Goal: Task Accomplishment & Management: Use online tool/utility

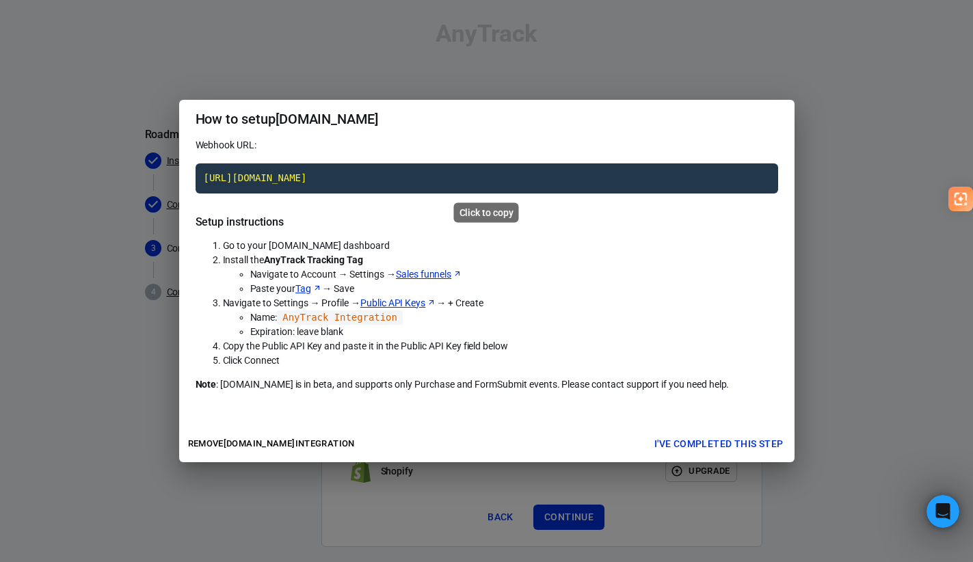
click at [521, 176] on code "[URL][DOMAIN_NAME]" at bounding box center [487, 178] width 583 height 30
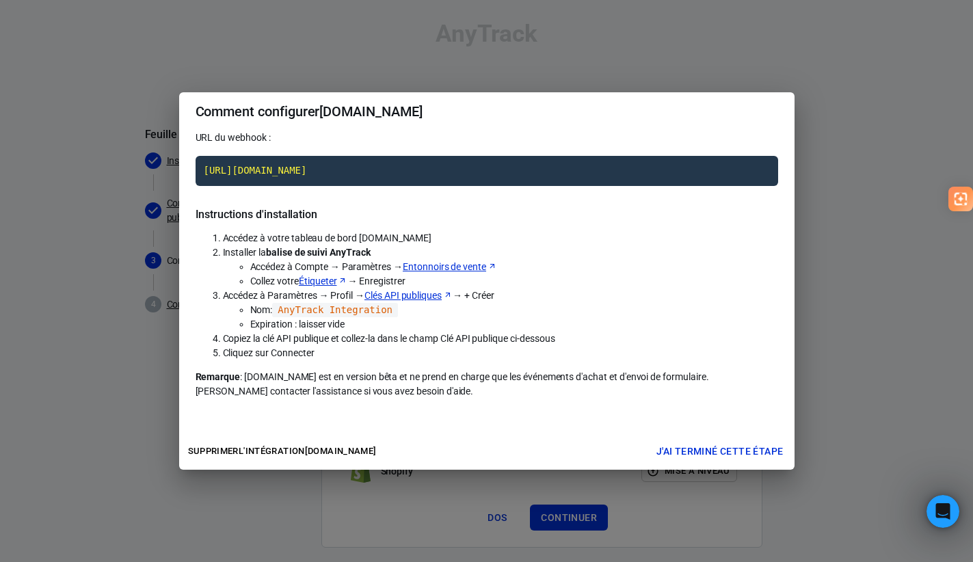
click at [414, 296] on font "Clés API publiques" at bounding box center [403, 295] width 77 height 11
click at [291, 308] on code "AnyTrack Integration" at bounding box center [335, 310] width 126 height 14
click at [698, 449] on font "J'ai terminé cette étape" at bounding box center [720, 451] width 127 height 11
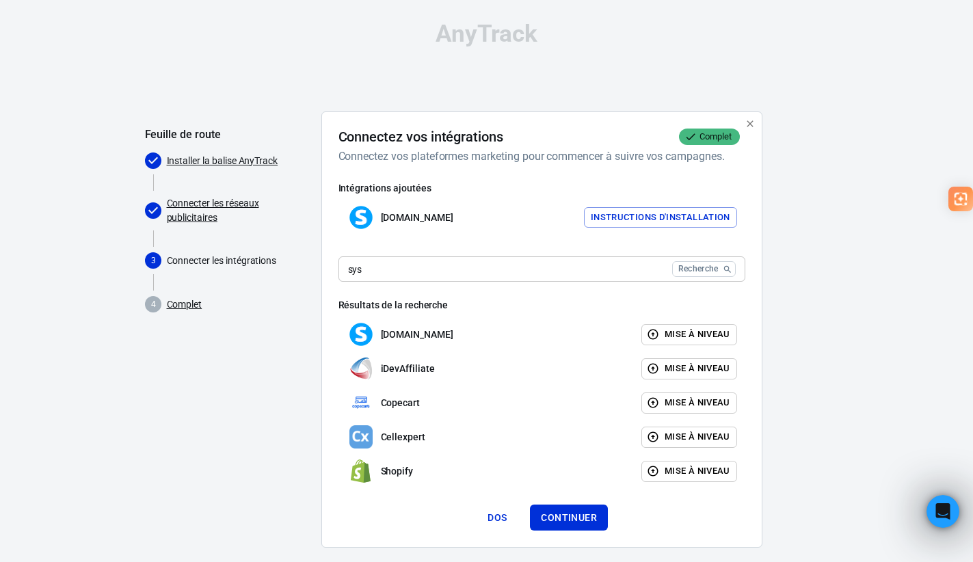
click at [608, 268] on input "sys" at bounding box center [503, 268] width 328 height 25
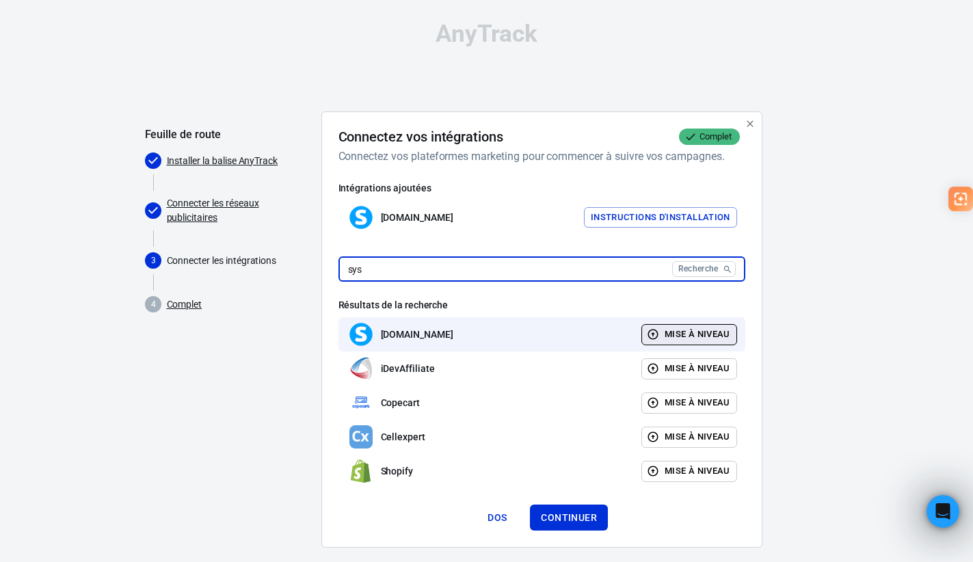
click at [681, 335] on font "Mise à niveau" at bounding box center [698, 334] width 66 height 10
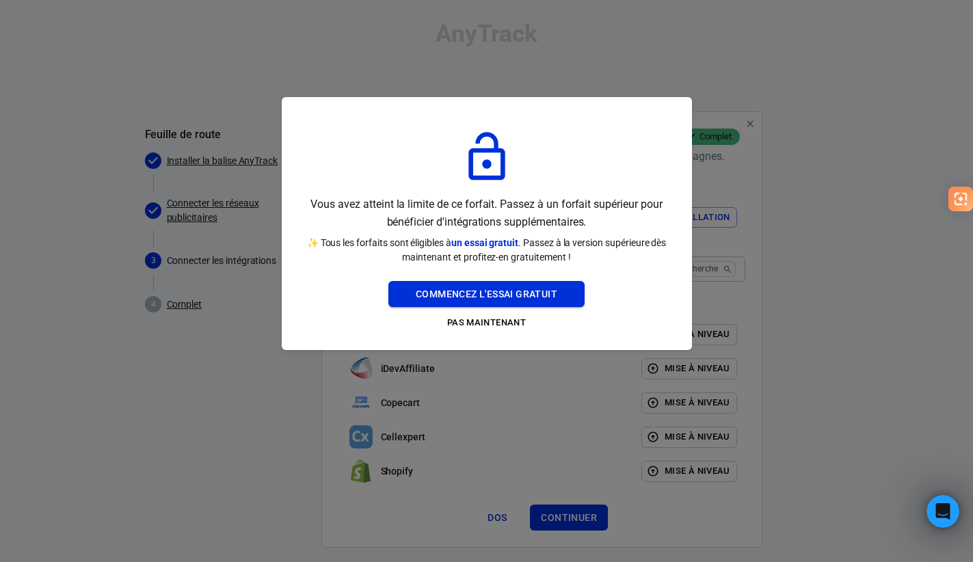
click at [545, 298] on font "Commencez l'essai gratuit" at bounding box center [487, 294] width 142 height 11
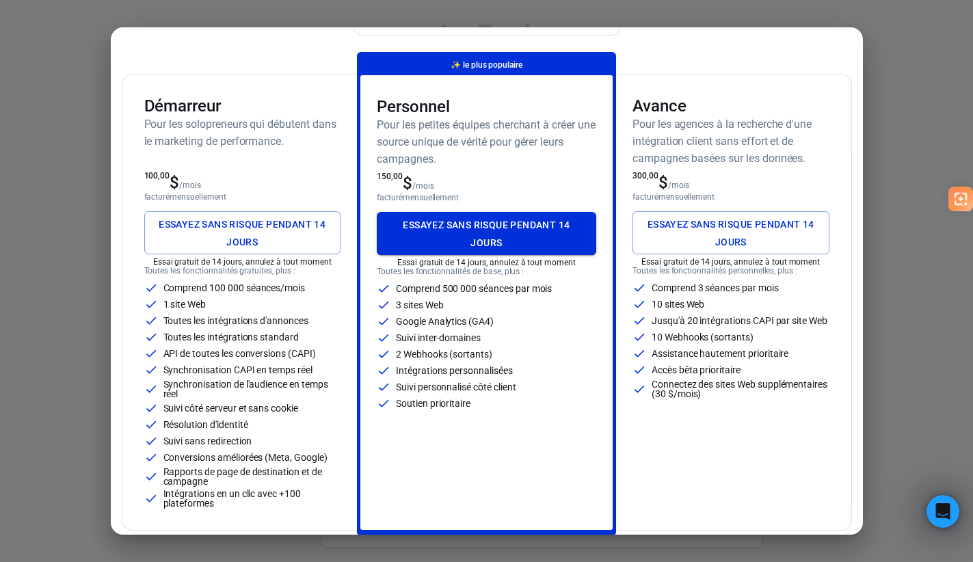
scroll to position [48, 0]
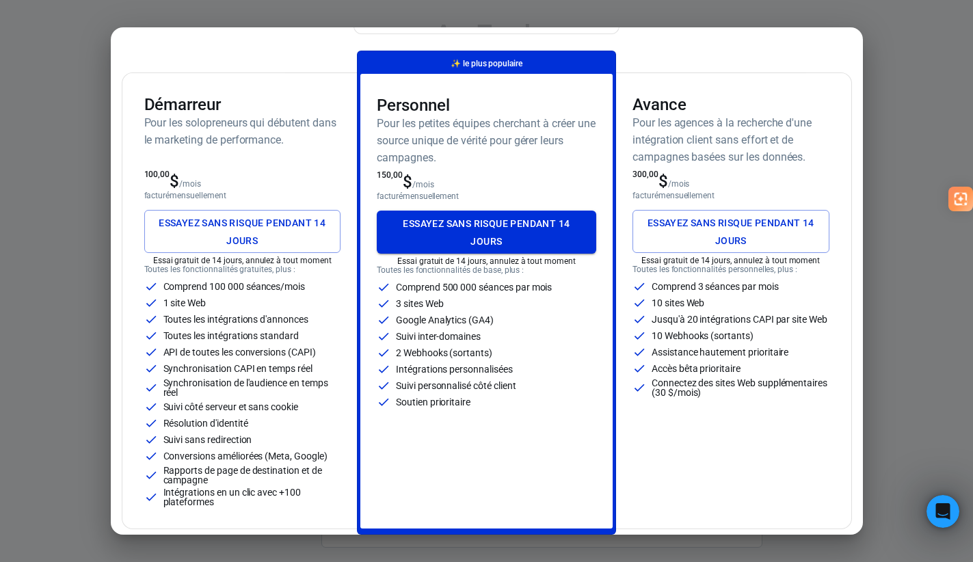
click at [477, 235] on font "Essayez sans risque pendant 14 jours" at bounding box center [487, 232] width 198 height 35
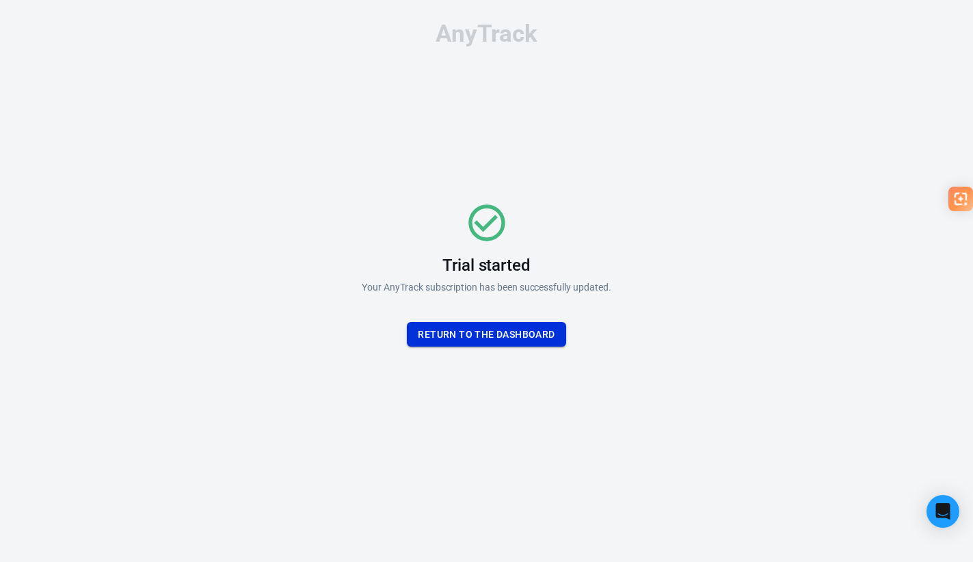
click at [486, 330] on button "Return To the dashboard" at bounding box center [486, 334] width 159 height 25
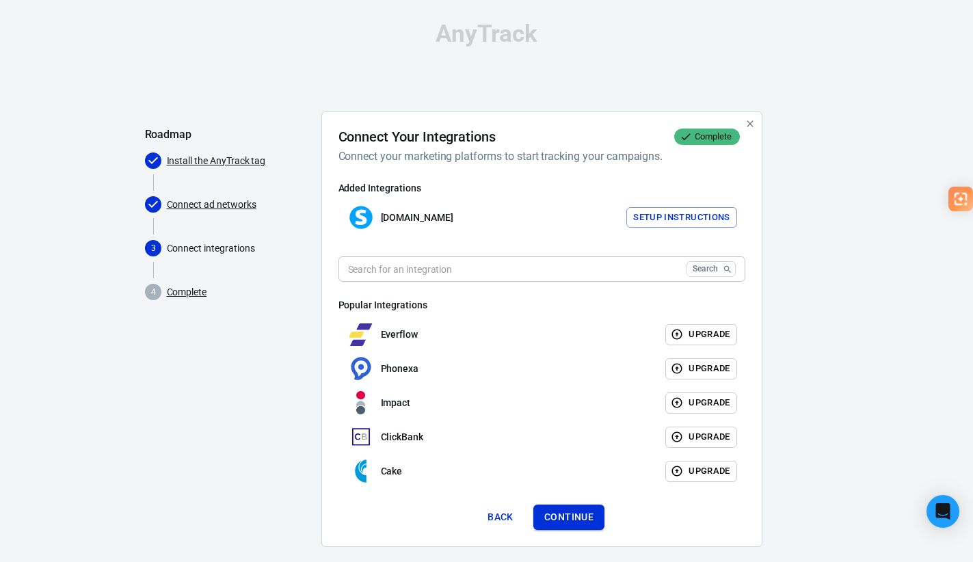
click at [569, 522] on button "Continue" at bounding box center [569, 517] width 71 height 25
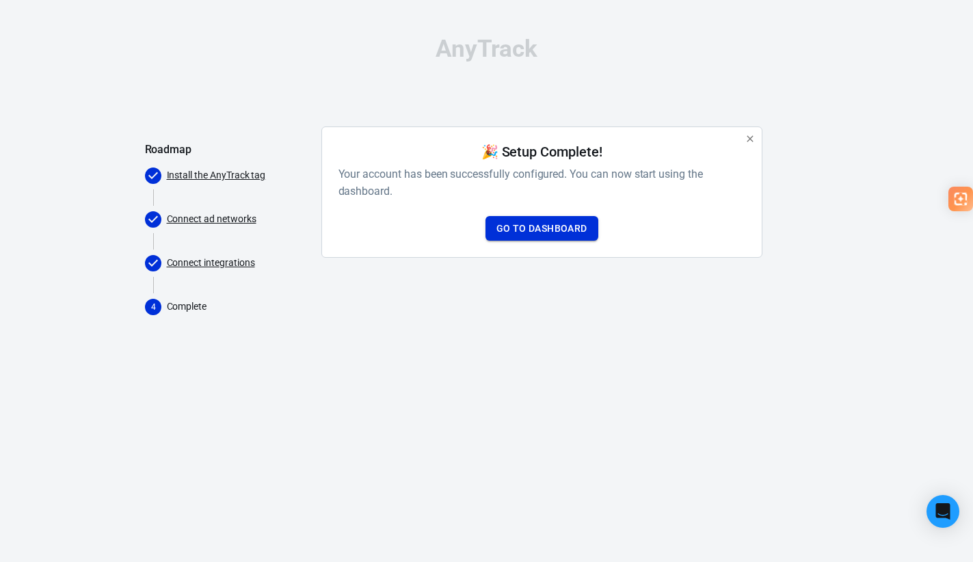
click at [562, 237] on link "Go to Dashboard" at bounding box center [542, 228] width 113 height 25
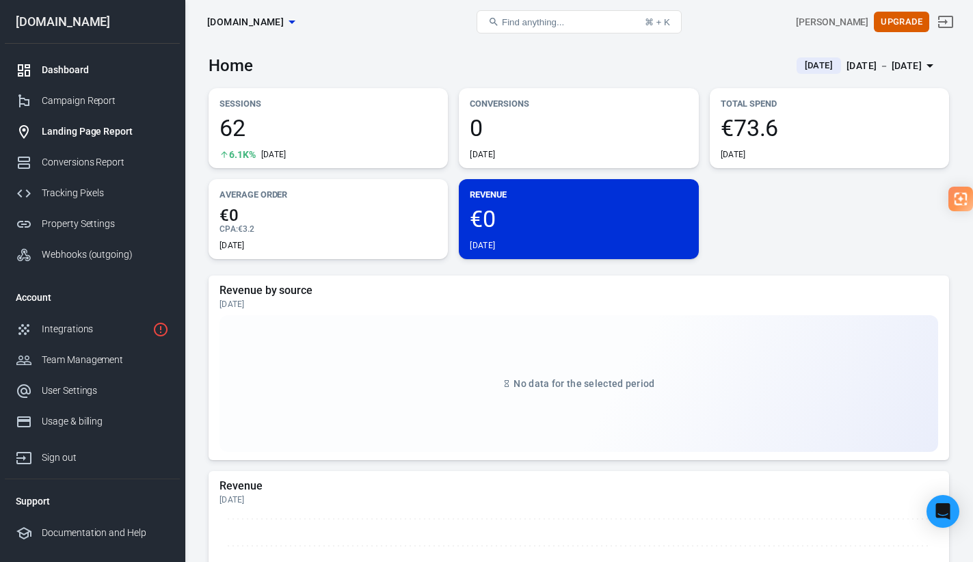
click at [108, 137] on div "Landing Page Report" at bounding box center [105, 131] width 127 height 14
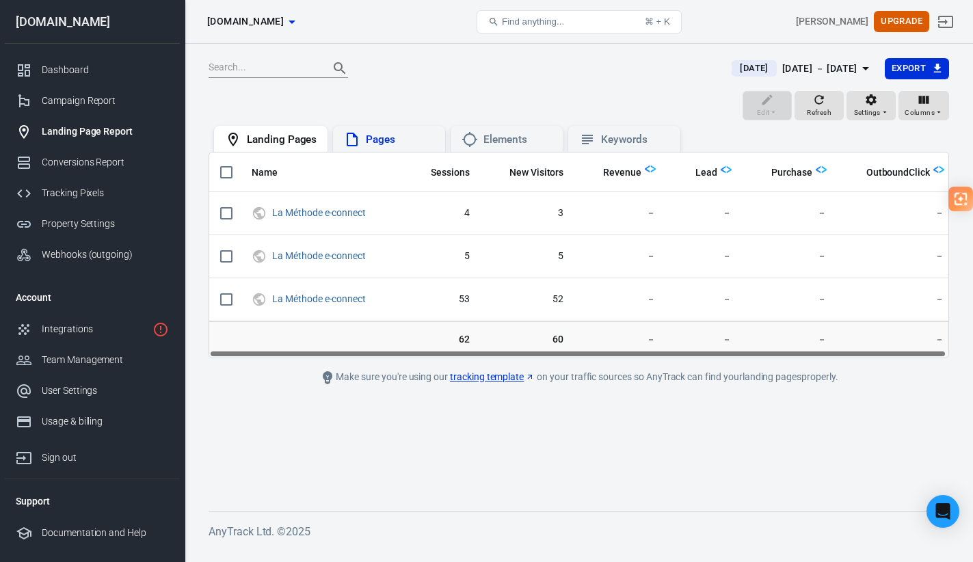
click at [375, 150] on div "Pages" at bounding box center [389, 139] width 112 height 26
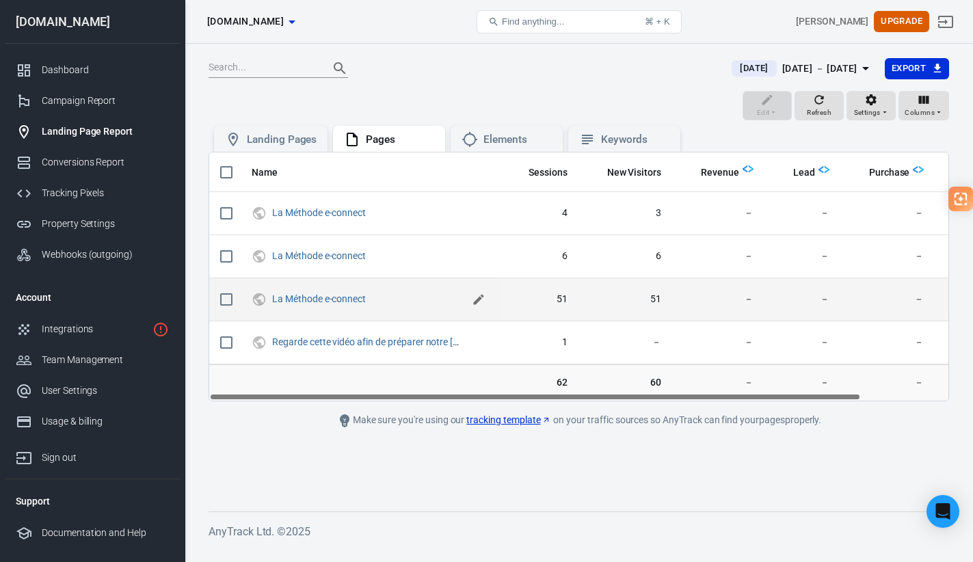
click at [475, 298] on icon "scrollable content" at bounding box center [479, 300] width 14 height 14
click at [479, 298] on icon "scrollable content" at bounding box center [480, 299] width 10 height 10
click at [490, 134] on div "Elements" at bounding box center [518, 140] width 68 height 14
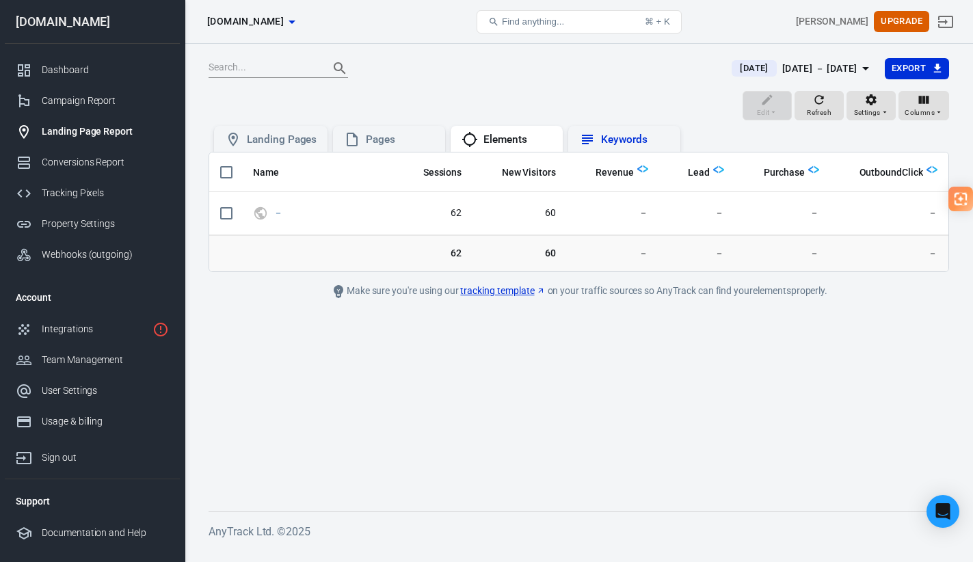
click at [629, 134] on div "Keywords" at bounding box center [635, 140] width 68 height 14
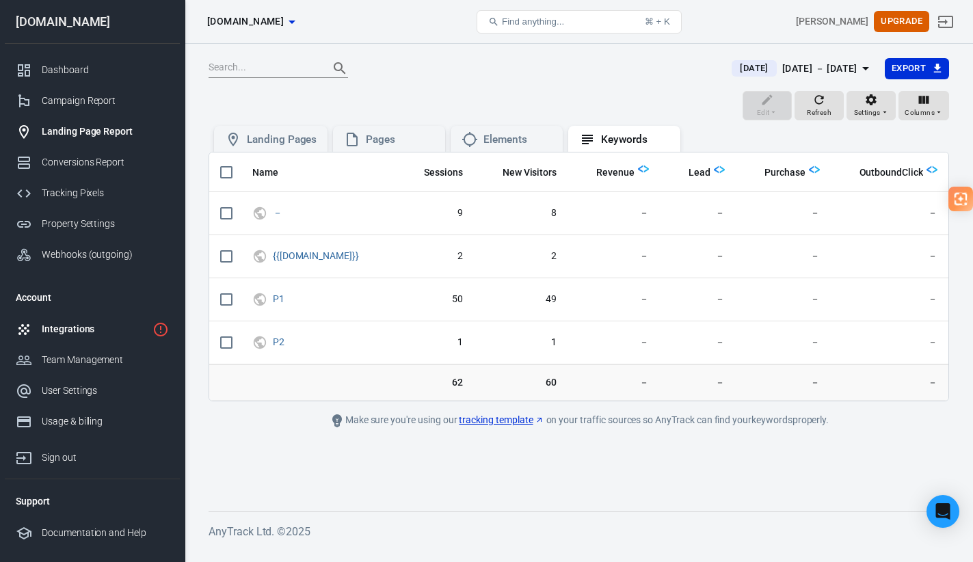
click at [86, 327] on div "Integrations" at bounding box center [94, 329] width 105 height 14
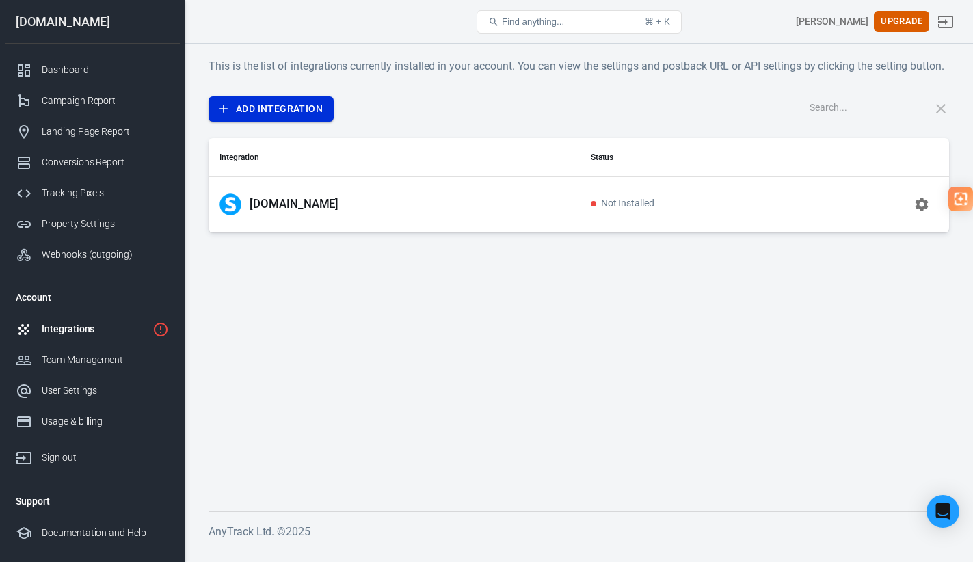
click at [302, 122] on link "Add Integration" at bounding box center [271, 108] width 125 height 25
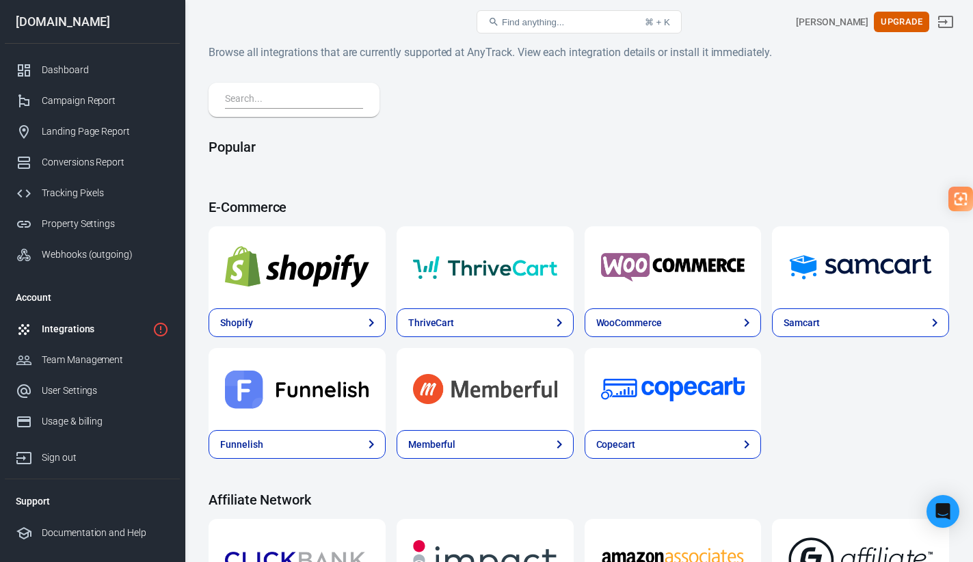
click at [322, 103] on input "text" at bounding box center [291, 100] width 133 height 18
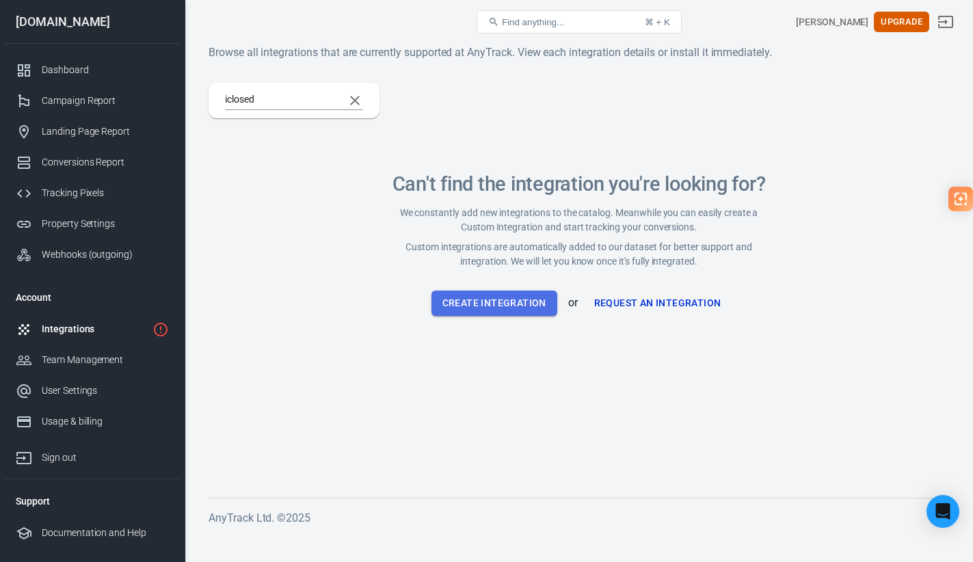
click at [458, 300] on button "Create Integration" at bounding box center [495, 303] width 126 height 25
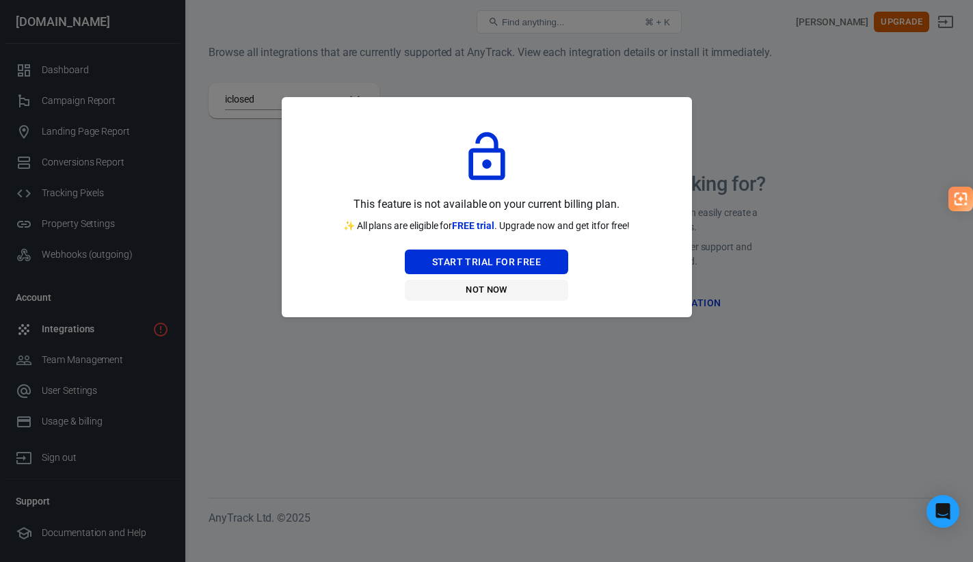
click at [517, 296] on button "Not Now" at bounding box center [486, 290] width 163 height 21
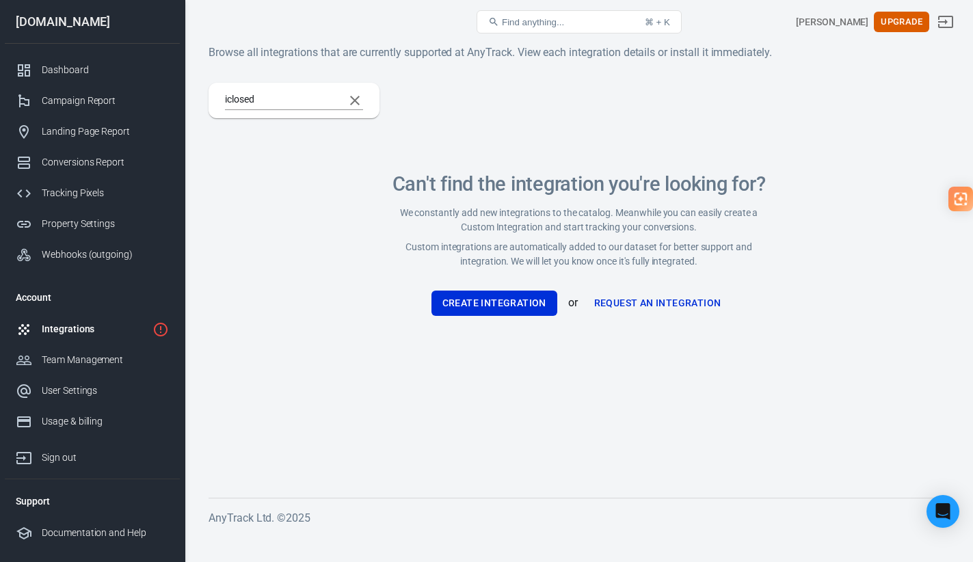
click at [274, 90] on div "iclosed" at bounding box center [294, 101] width 171 height 36
click at [269, 90] on div "iclosed" at bounding box center [294, 101] width 171 height 36
drag, startPoint x: 264, startPoint y: 100, endPoint x: 168, endPoint y: 100, distance: 96.4
click at [168, 100] on div "AnyTrack Integrations Catalog Find anything... ⌘ + K [PERSON_NAME] Upgrade [DOM…" at bounding box center [486, 289] width 973 height 491
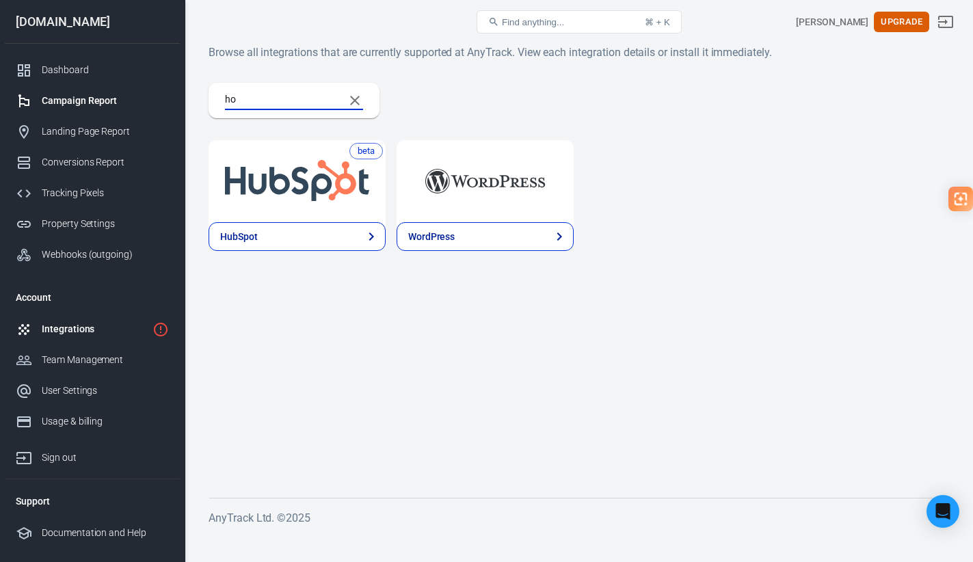
type input "h"
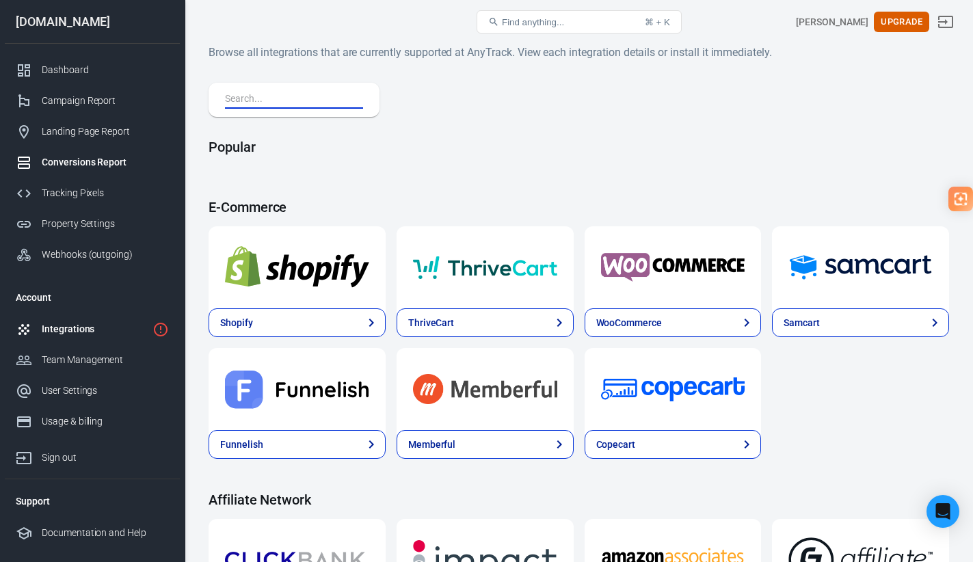
click at [114, 163] on div "Conversions Report" at bounding box center [105, 162] width 127 height 14
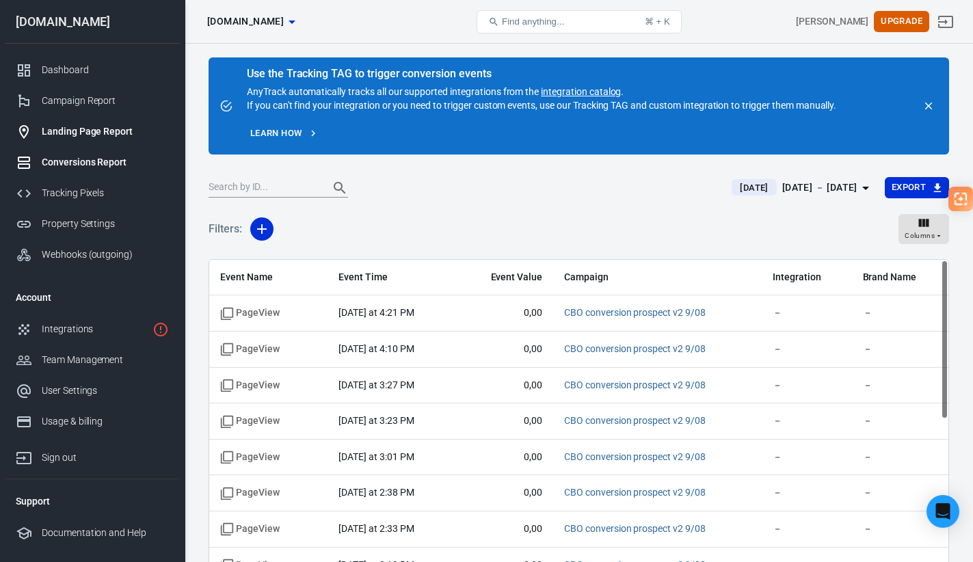
click at [116, 131] on div "Landing Page Report" at bounding box center [105, 131] width 127 height 14
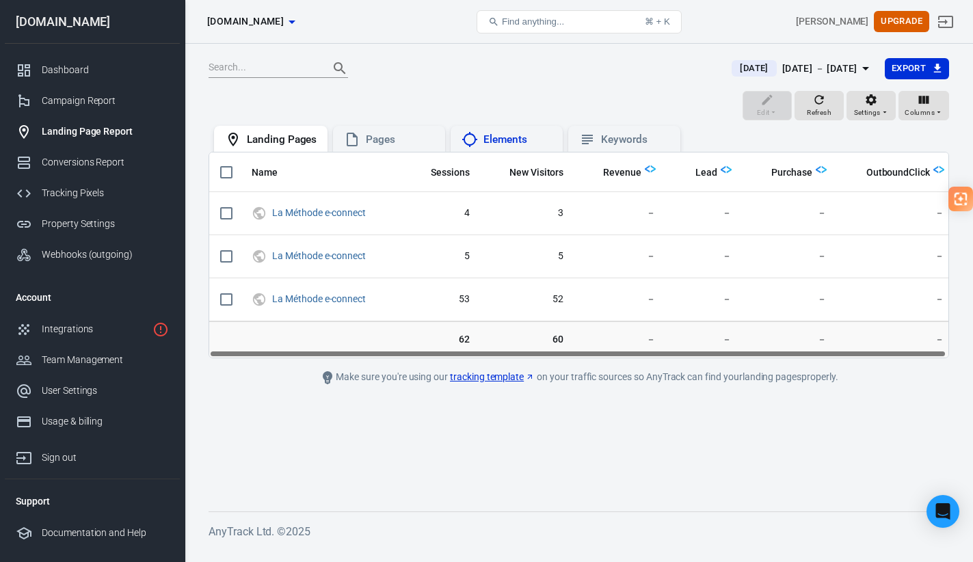
click at [518, 148] on div "Elements" at bounding box center [507, 139] width 112 height 26
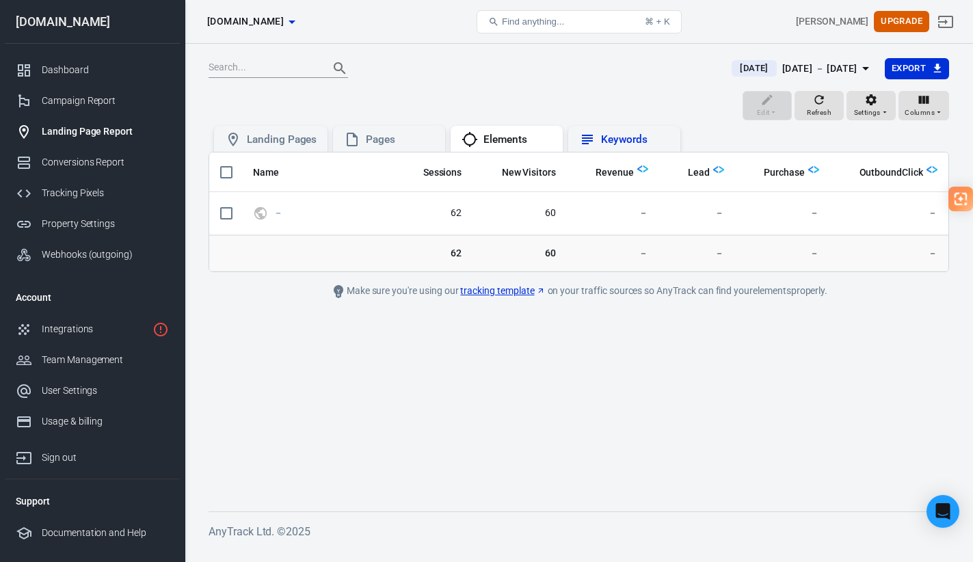
click at [601, 136] on div "Keywords" at bounding box center [635, 140] width 68 height 14
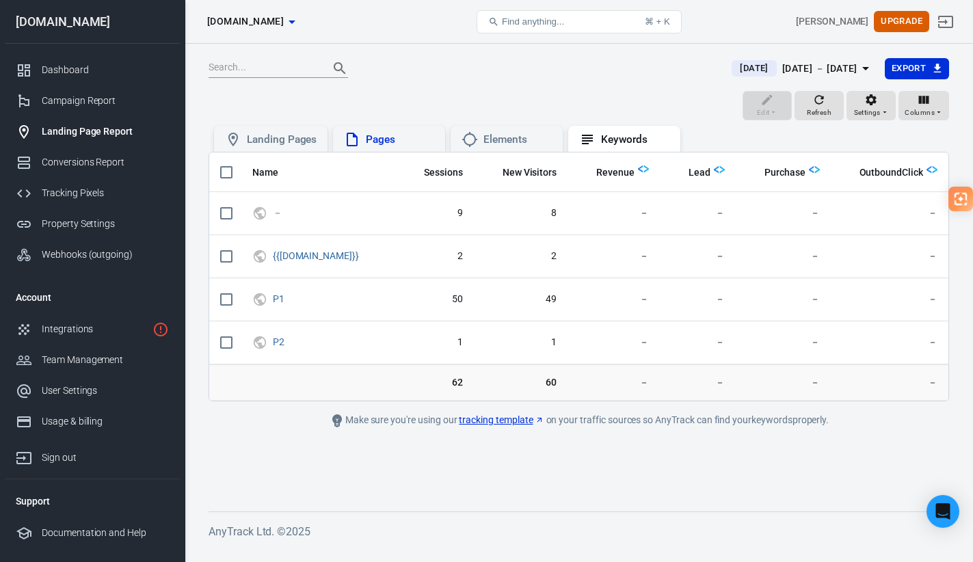
click at [350, 137] on icon at bounding box center [352, 139] width 16 height 16
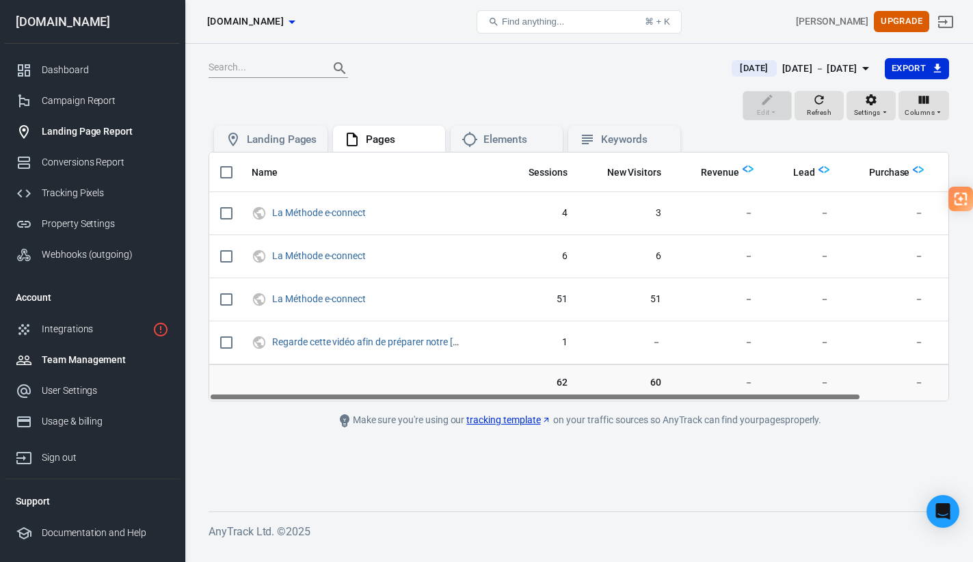
click at [103, 355] on div "Team Management" at bounding box center [105, 360] width 127 height 14
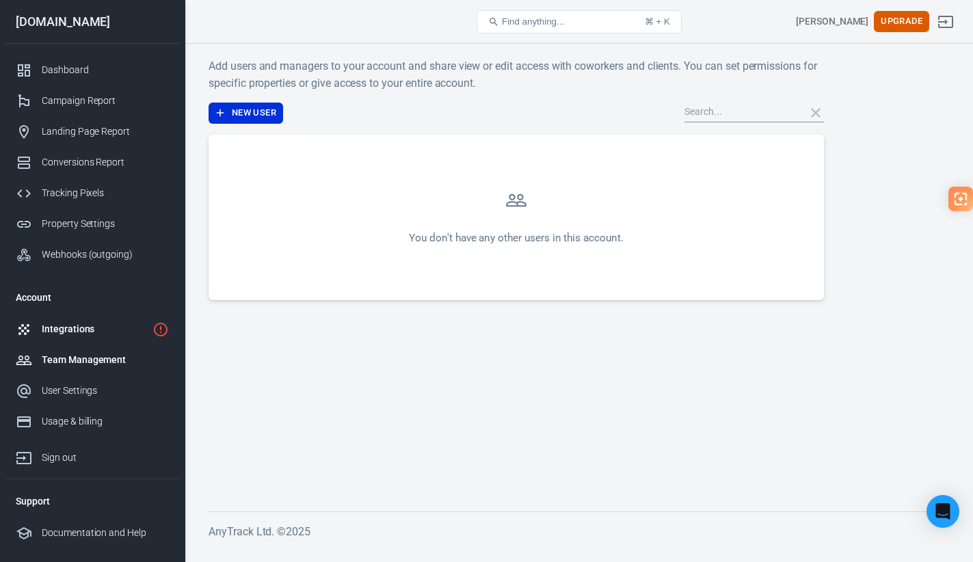
click at [86, 336] on div "Integrations" at bounding box center [94, 329] width 105 height 14
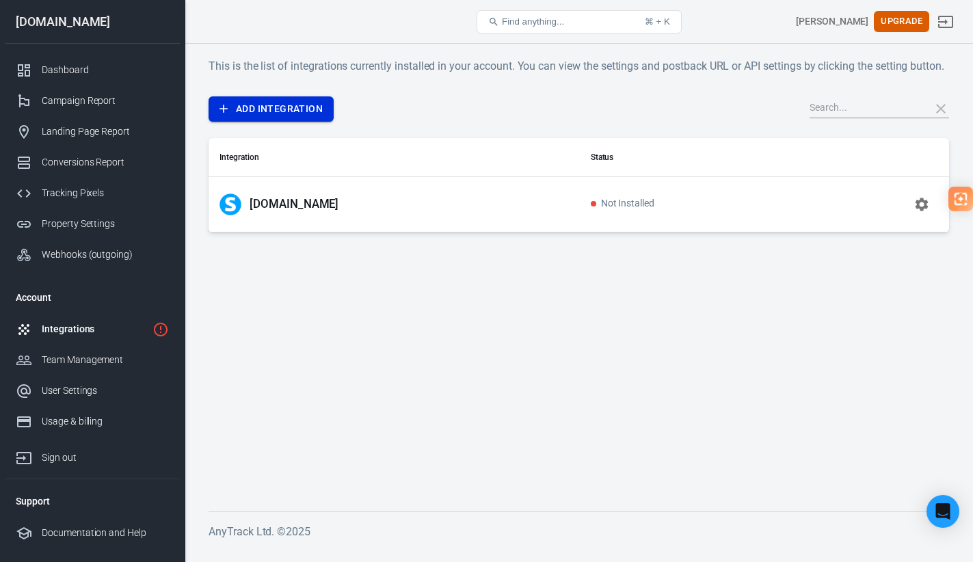
click at [306, 122] on link "Add Integration" at bounding box center [271, 108] width 125 height 25
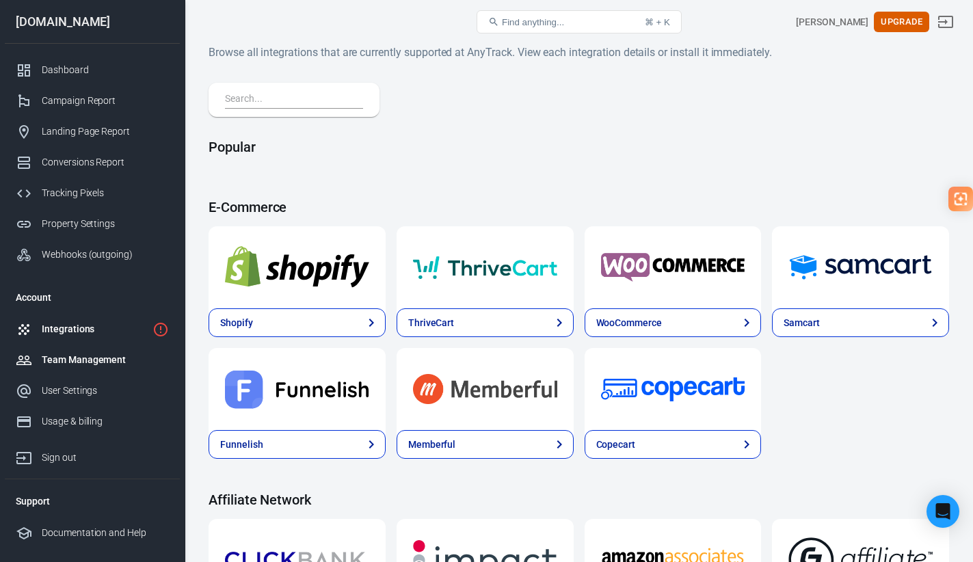
click at [87, 358] on div "Team Management" at bounding box center [105, 360] width 127 height 14
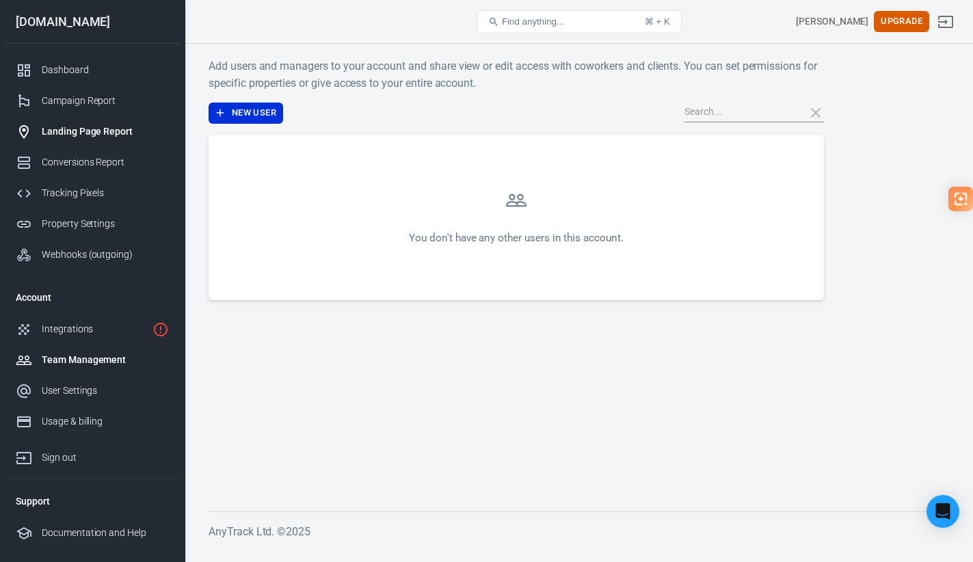
click at [85, 129] on div "Landing Page Report" at bounding box center [105, 131] width 127 height 14
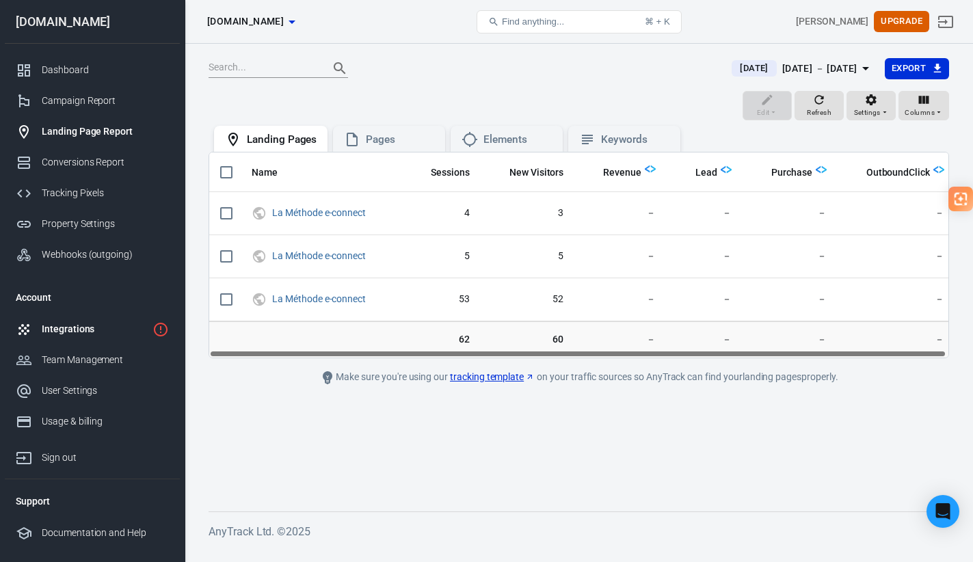
click at [64, 330] on div "Integrations" at bounding box center [94, 329] width 105 height 14
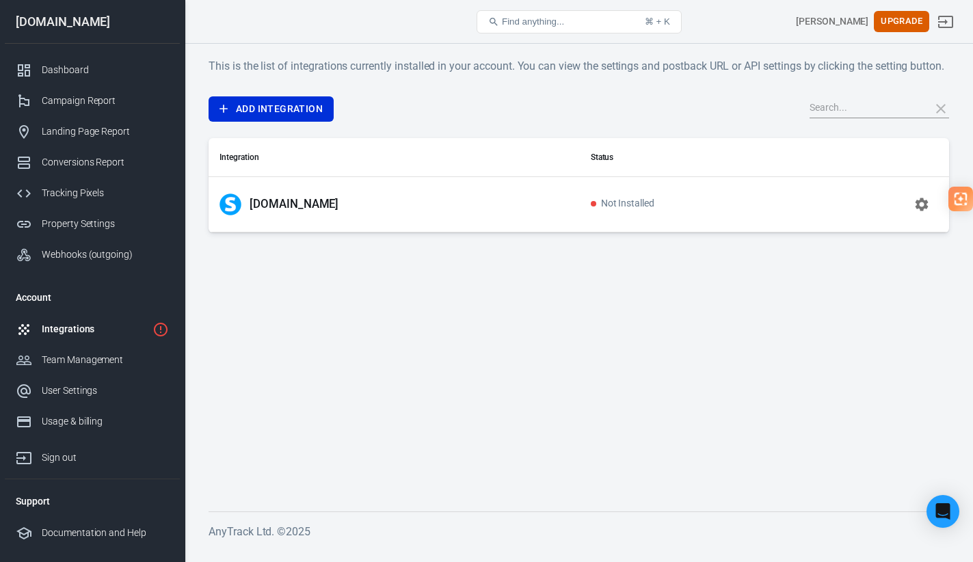
click at [591, 210] on span "Not Installed" at bounding box center [623, 204] width 64 height 12
click at [915, 213] on icon "button" at bounding box center [922, 204] width 16 height 16
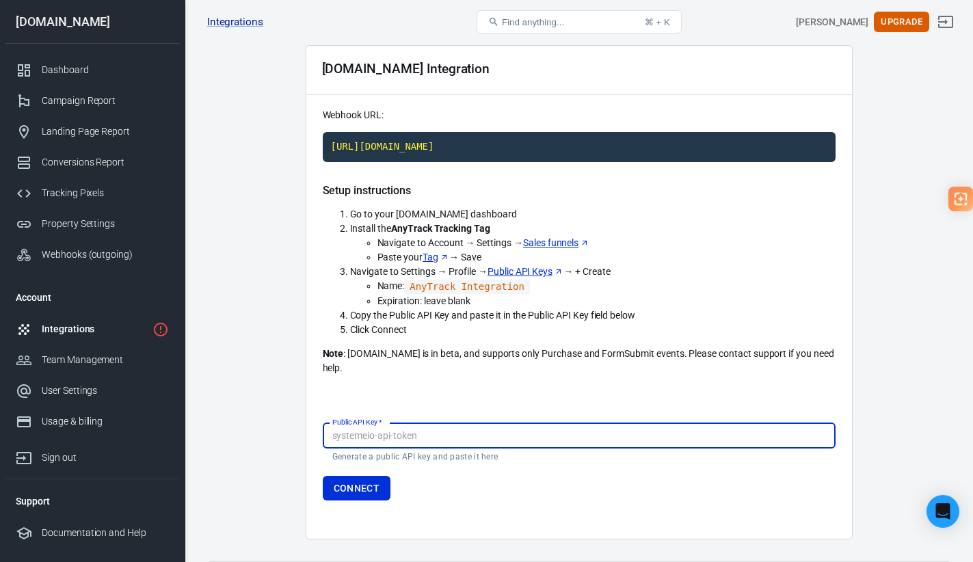
scroll to position [57, 0]
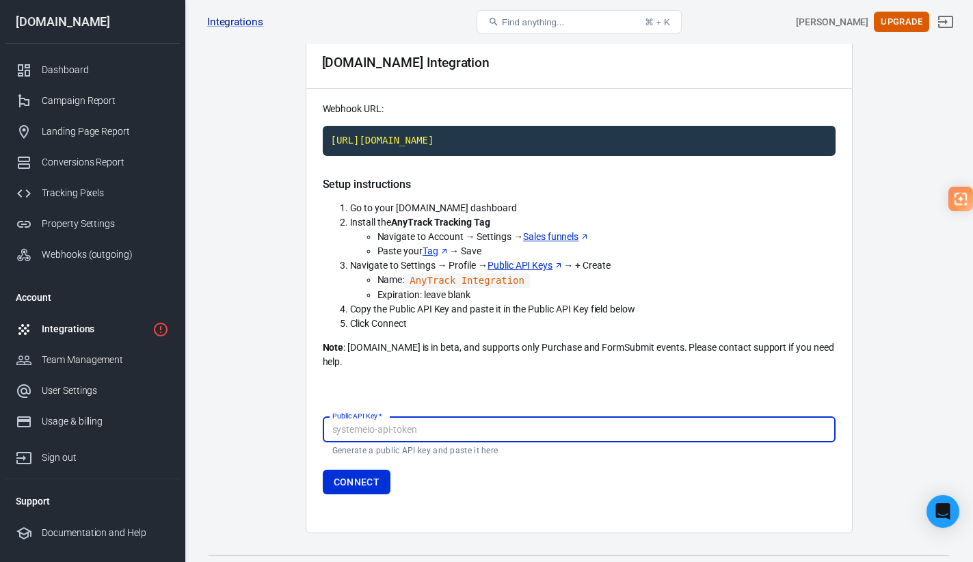
click at [470, 417] on input "Public API Key   *" at bounding box center [579, 429] width 513 height 25
paste input "8ktqi14j1aptjm3vov4ybhuv4xkobbuvbnhevx3biuy22i7cxaghrya6llq0qeez"
type input "8ktqi14j1aptjm3vov4ybhuv4xkobbuvbnhevx3biuy22i7cxaghrya6llq0qeez"
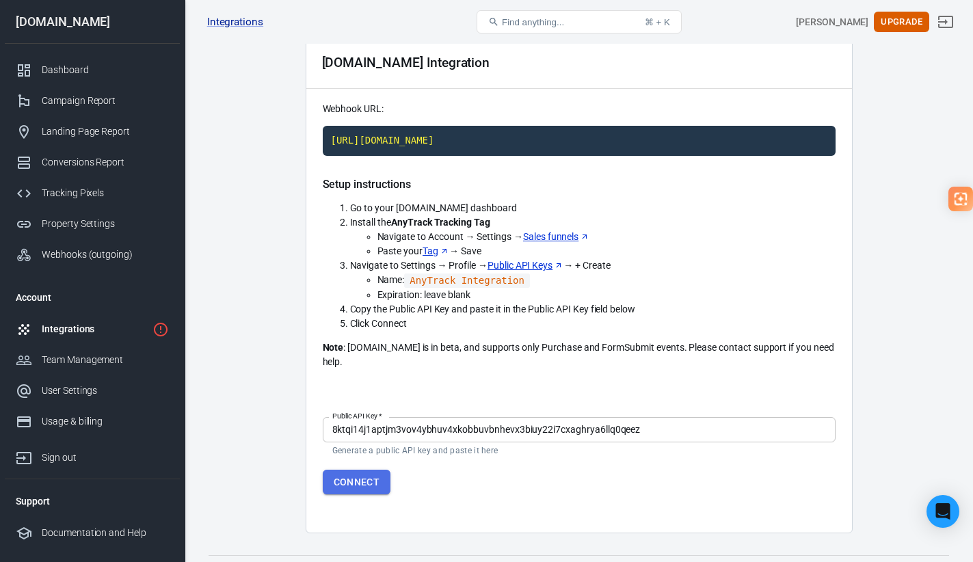
click at [354, 470] on button "Connect" at bounding box center [357, 482] width 68 height 25
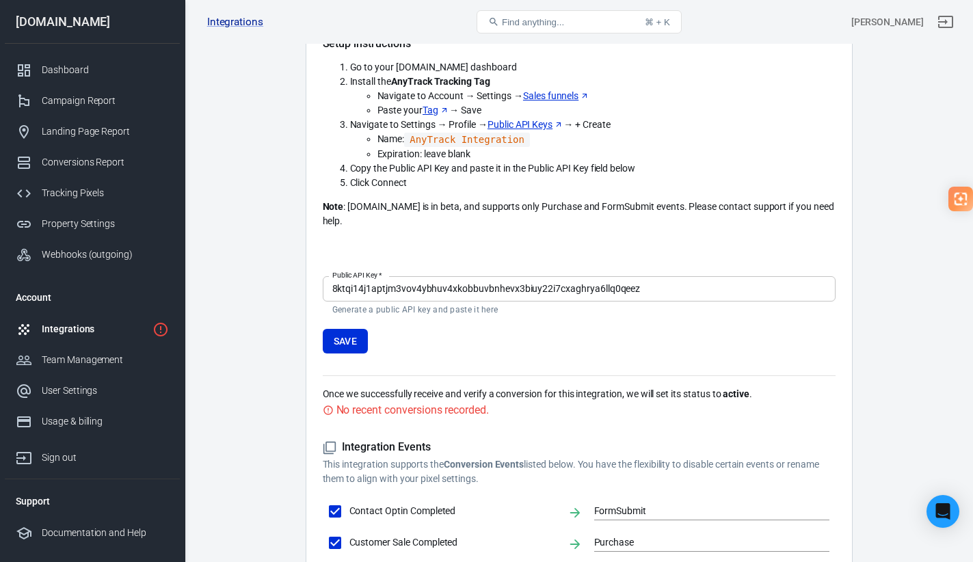
scroll to position [161, 0]
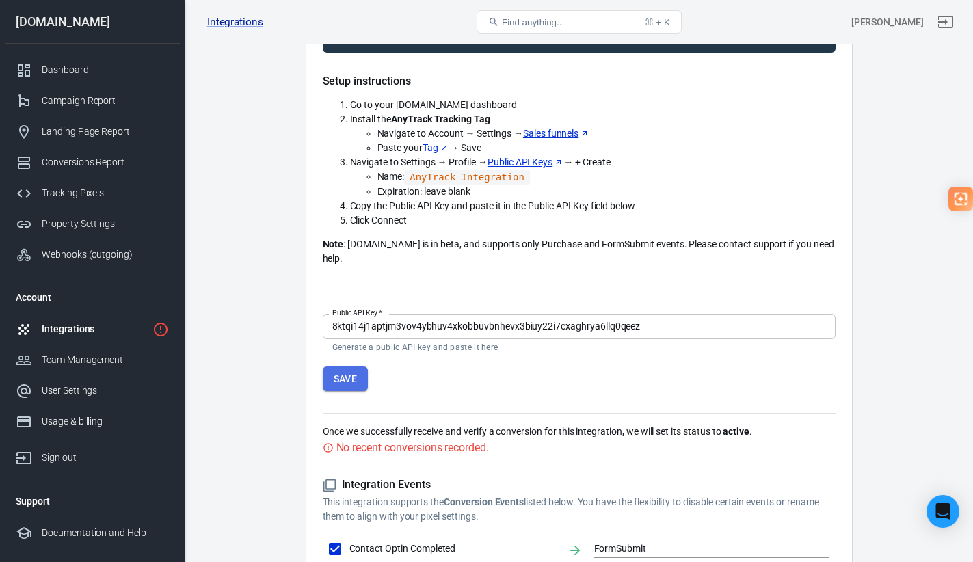
click at [353, 370] on button "Save" at bounding box center [346, 379] width 46 height 25
click at [359, 367] on button "Save" at bounding box center [346, 379] width 46 height 25
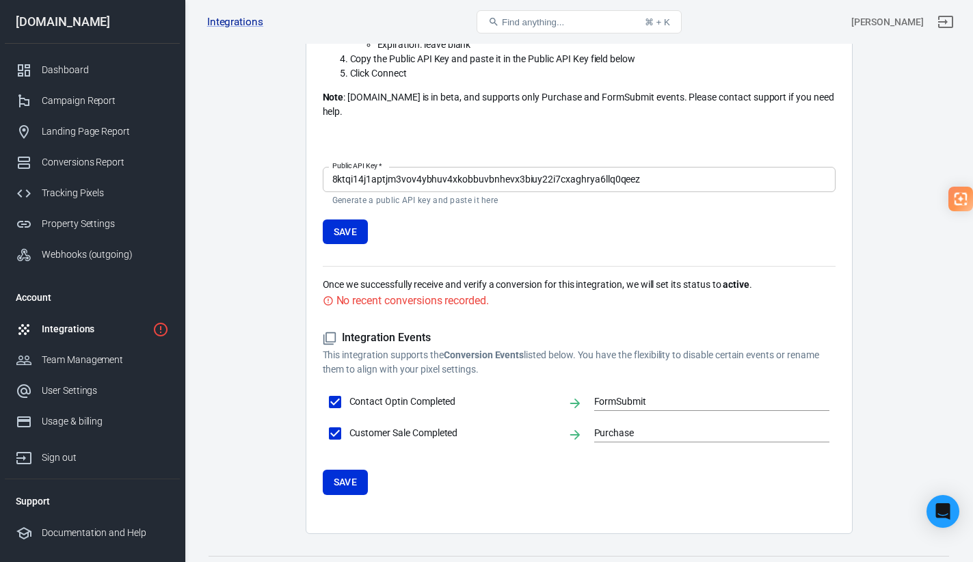
scroll to position [324, 0]
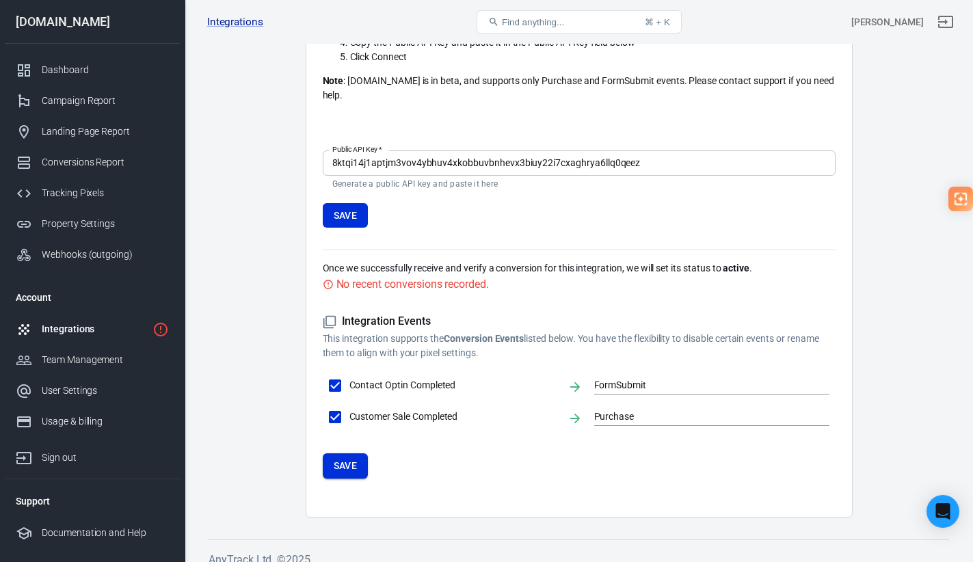
click at [355, 456] on button "Save" at bounding box center [346, 465] width 46 height 25
click at [634, 377] on input "FormSubmit" at bounding box center [701, 385] width 215 height 17
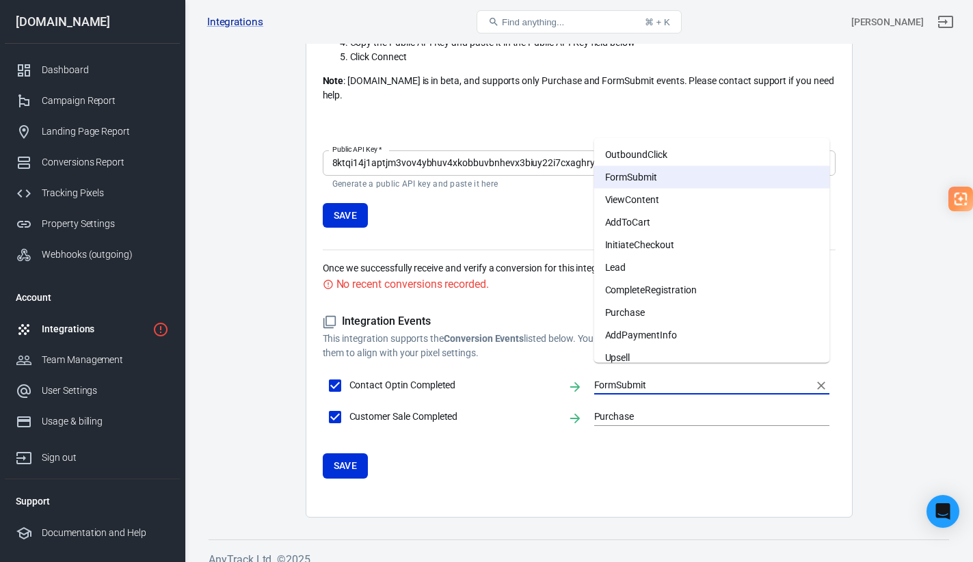
click at [593, 463] on form "Integration Events This integration supports the Conversion Events listed below…" at bounding box center [579, 396] width 513 height 163
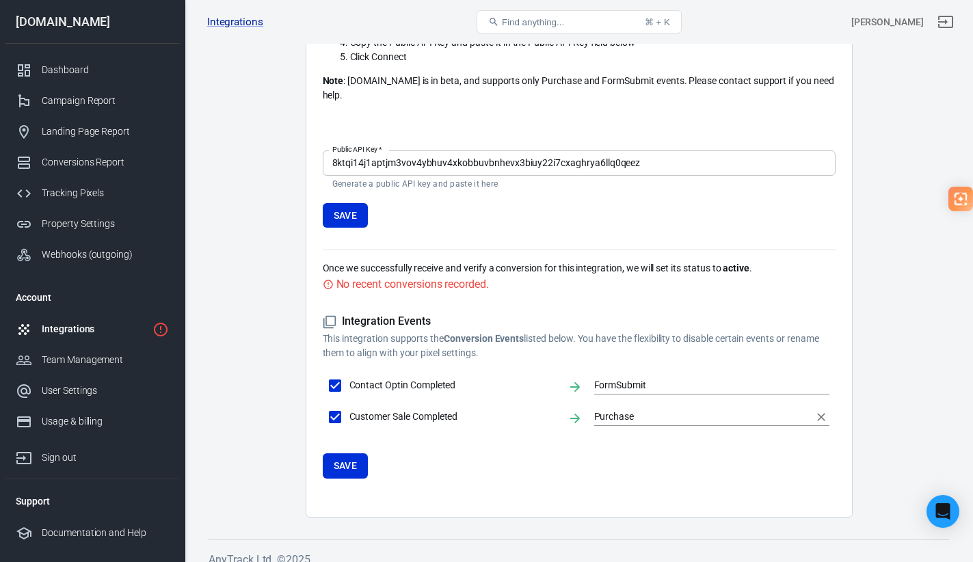
click at [663, 408] on input "Purchase" at bounding box center [701, 416] width 215 height 17
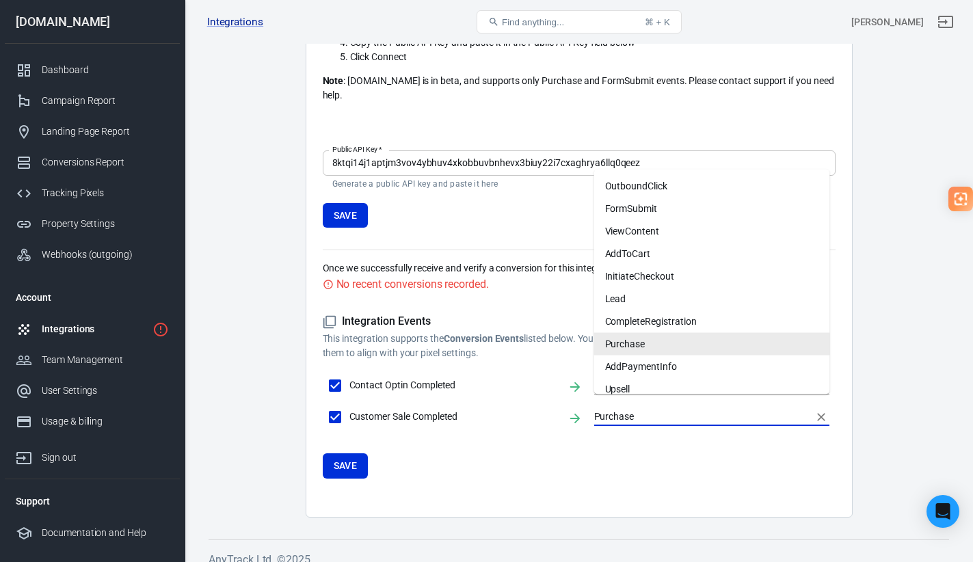
click at [609, 456] on form "Integration Events This integration supports the Conversion Events listed below…" at bounding box center [579, 396] width 513 height 163
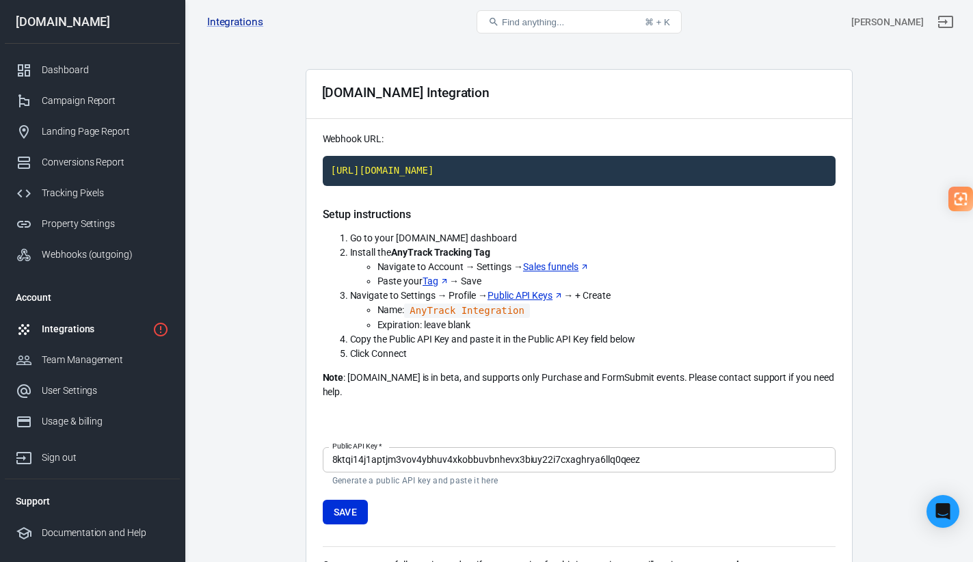
scroll to position [23, 0]
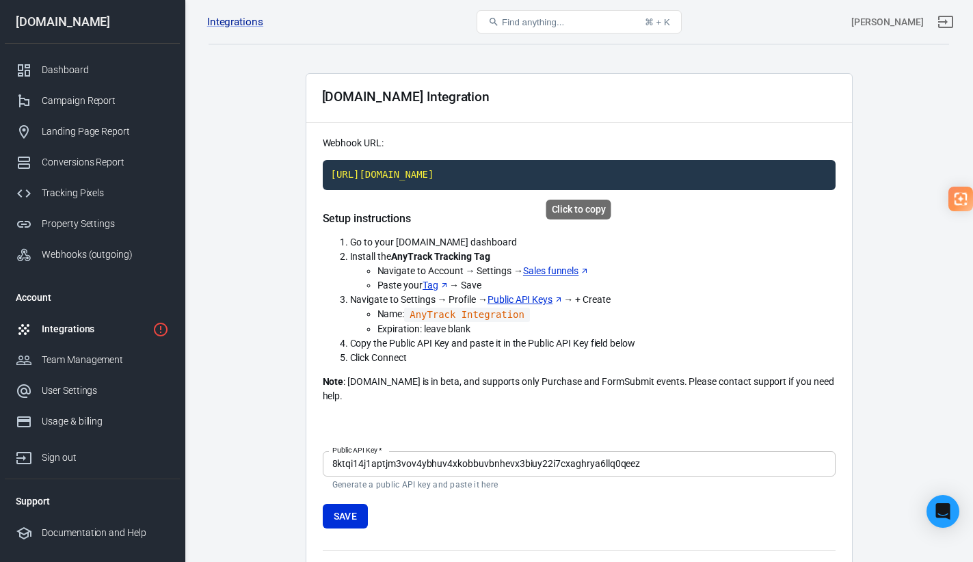
click at [602, 174] on code "[URL][DOMAIN_NAME]" at bounding box center [579, 175] width 513 height 30
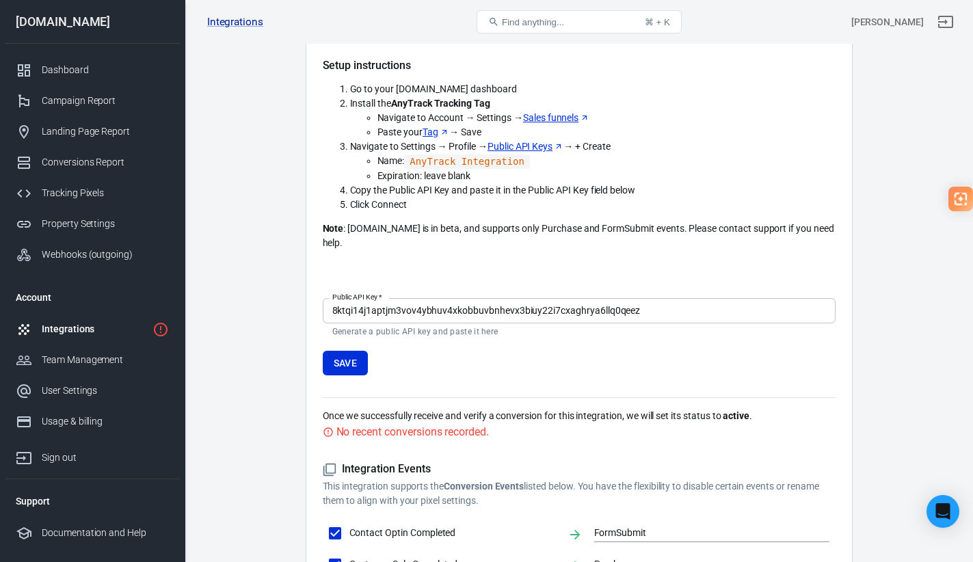
scroll to position [265, 0]
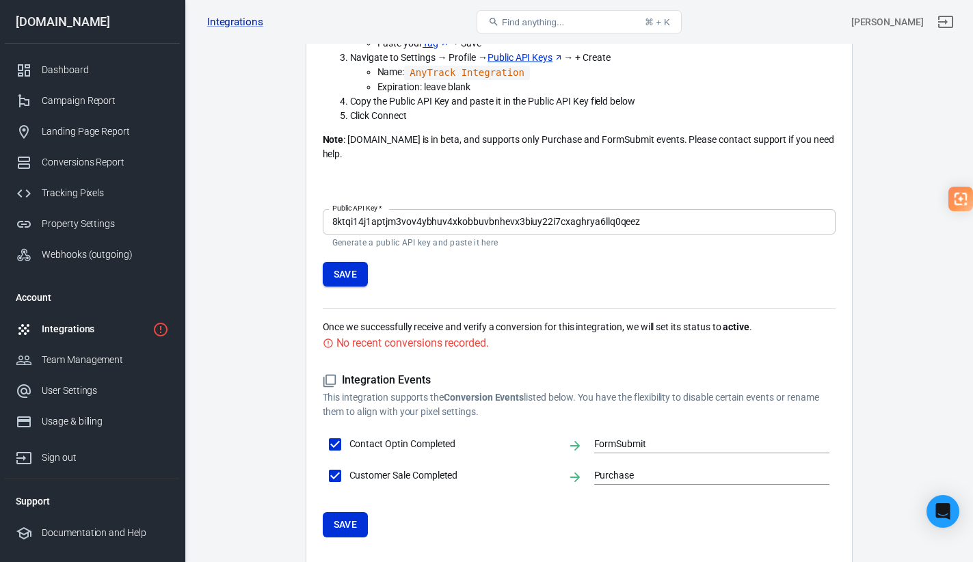
click at [352, 265] on button "Save" at bounding box center [346, 274] width 46 height 25
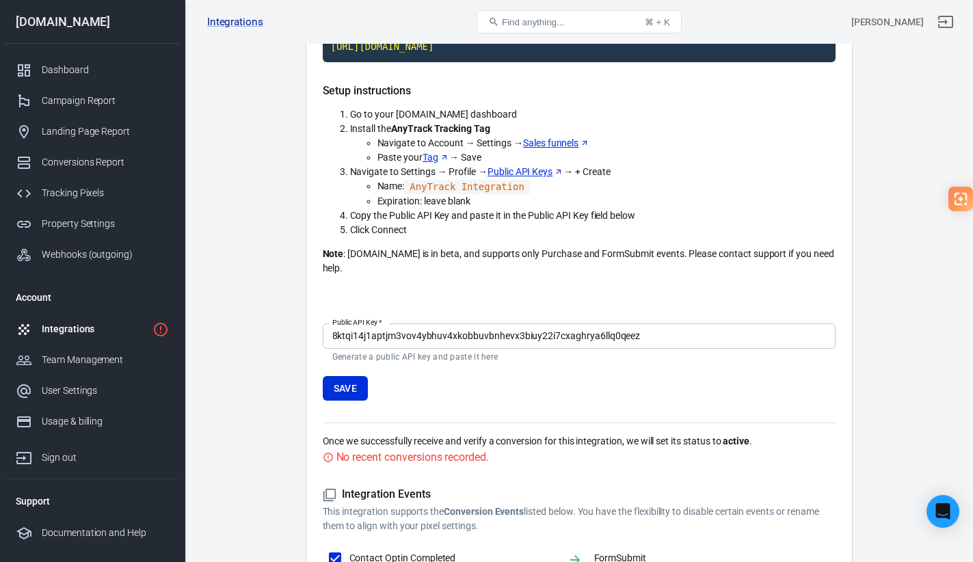
scroll to position [324, 0]
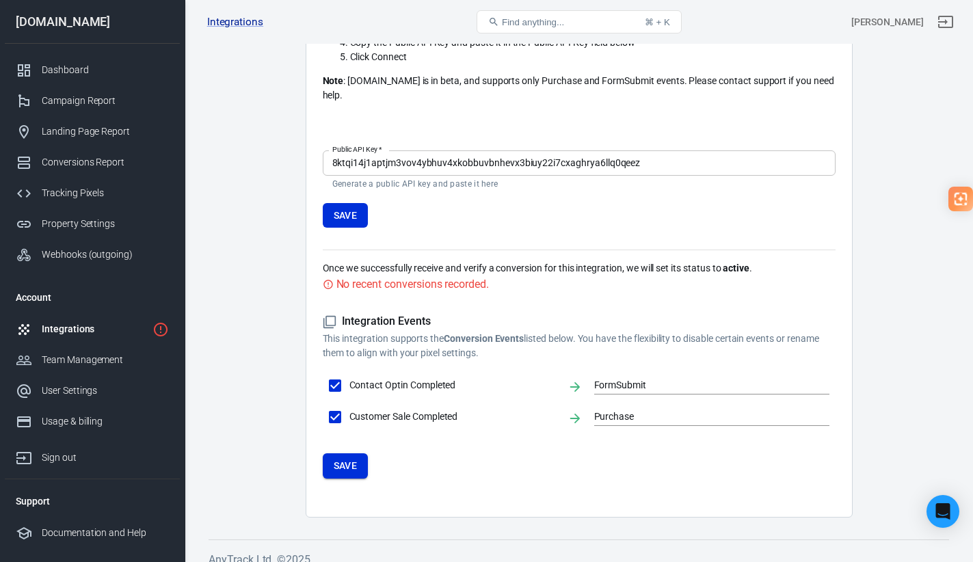
click at [356, 458] on button "Save" at bounding box center [346, 465] width 46 height 25
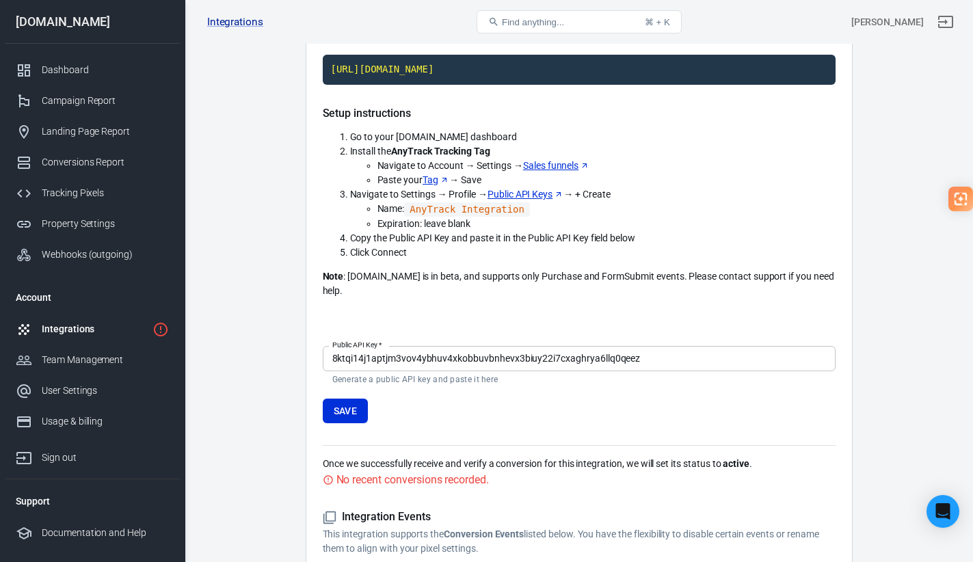
scroll to position [0, 0]
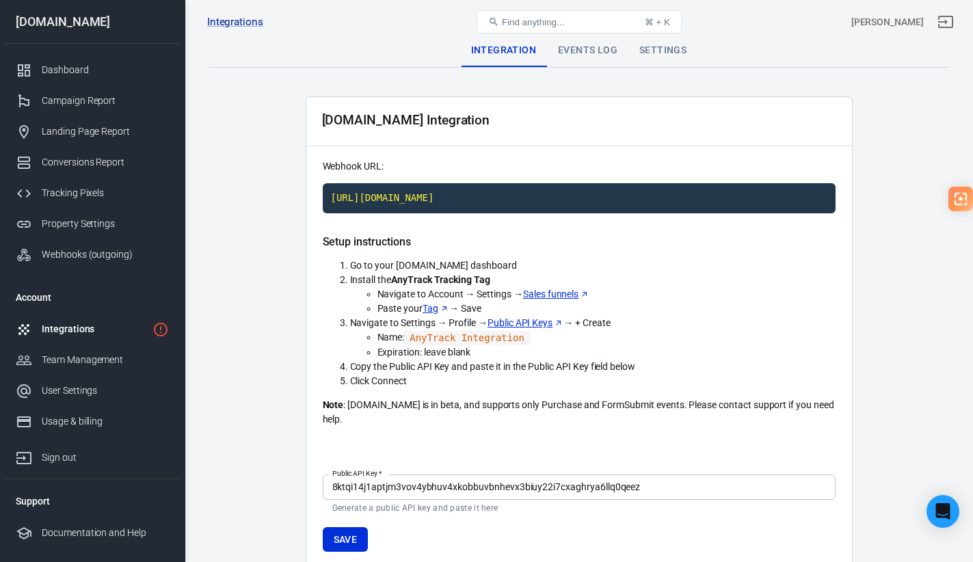
click at [587, 46] on div "Events Log" at bounding box center [587, 50] width 81 height 33
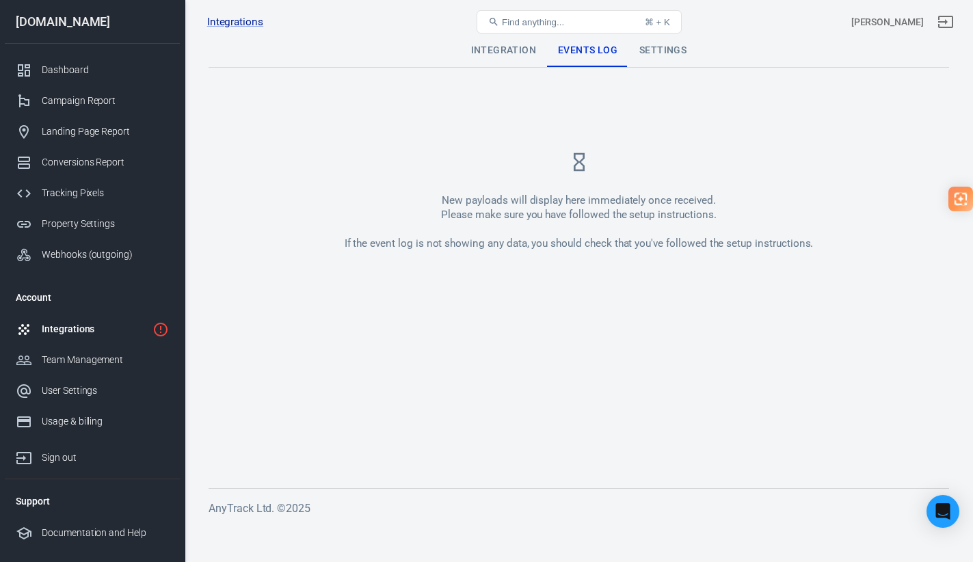
click at [646, 56] on div "Settings" at bounding box center [663, 50] width 69 height 33
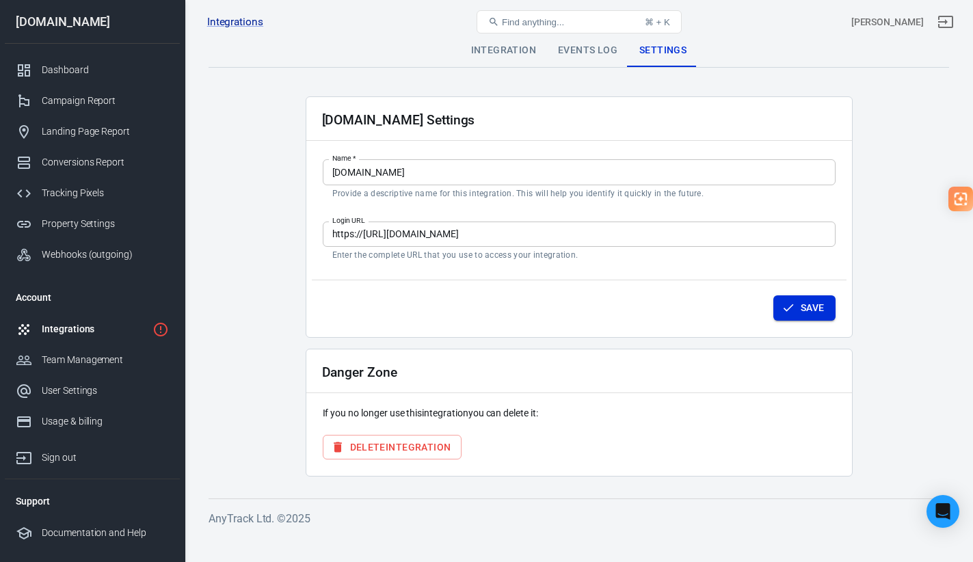
click at [786, 310] on icon "button" at bounding box center [789, 308] width 14 height 14
click at [80, 327] on div "Integrations" at bounding box center [94, 329] width 105 height 14
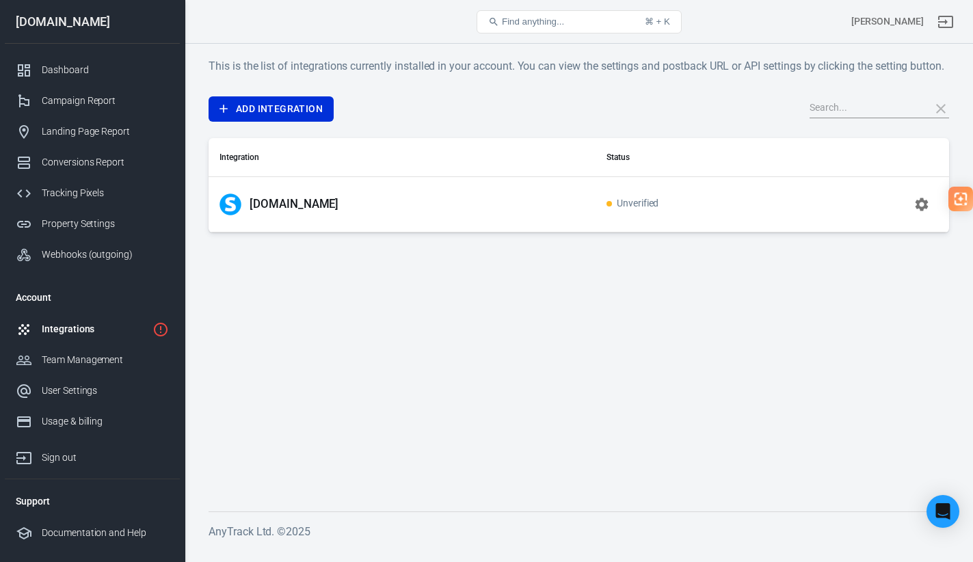
click at [607, 210] on span "Unverified" at bounding box center [633, 204] width 53 height 12
click at [231, 215] on img at bounding box center [231, 205] width 22 height 22
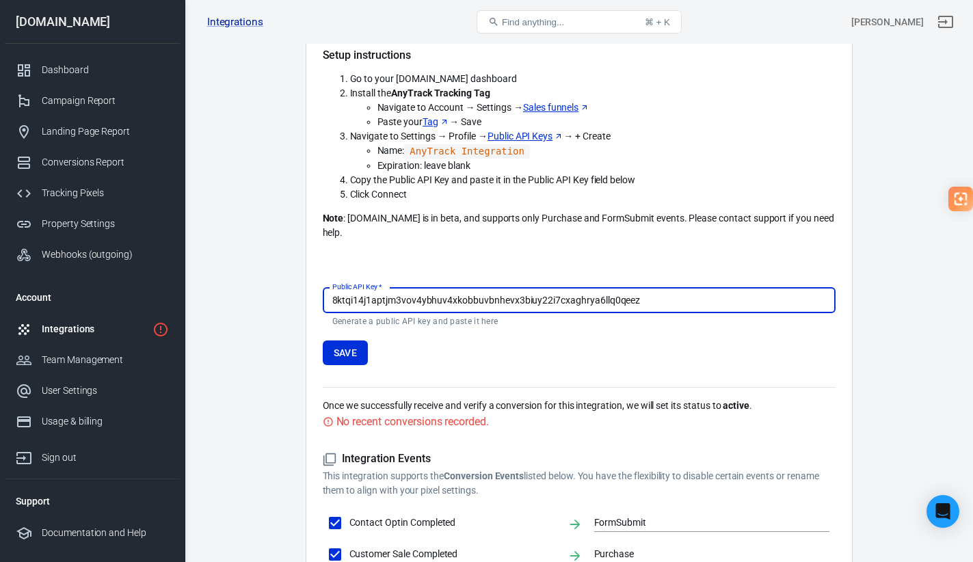
scroll to position [279, 0]
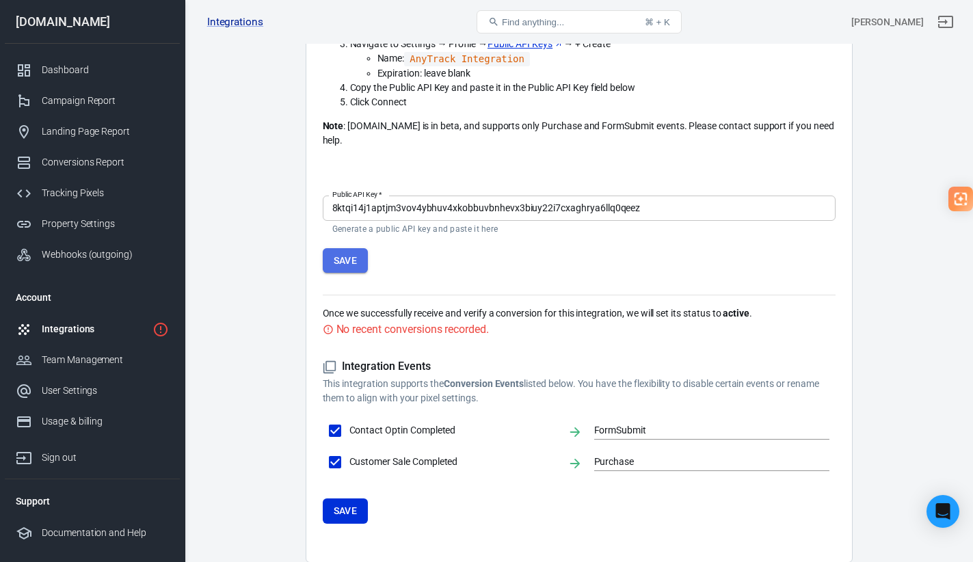
click at [354, 248] on button "Save" at bounding box center [346, 260] width 46 height 25
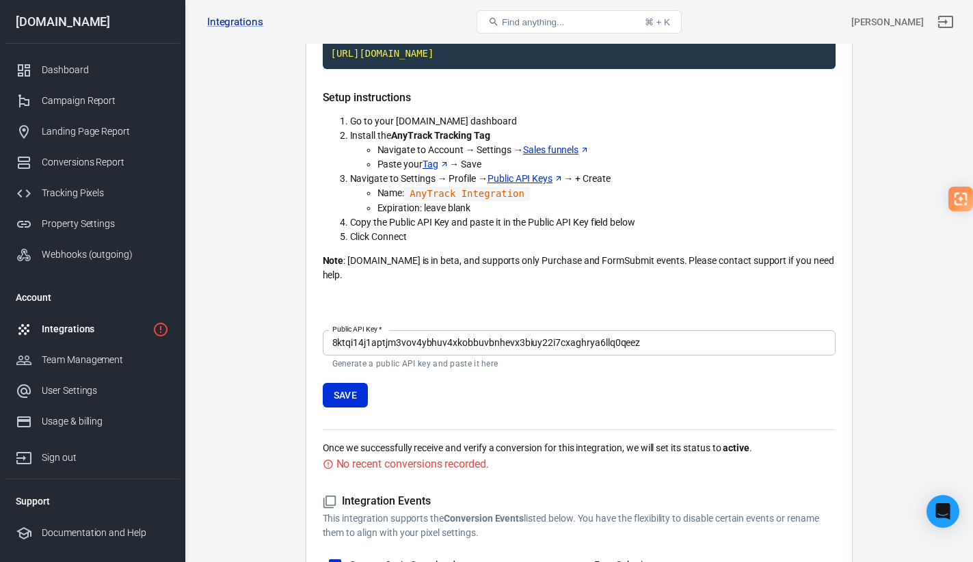
scroll to position [53, 0]
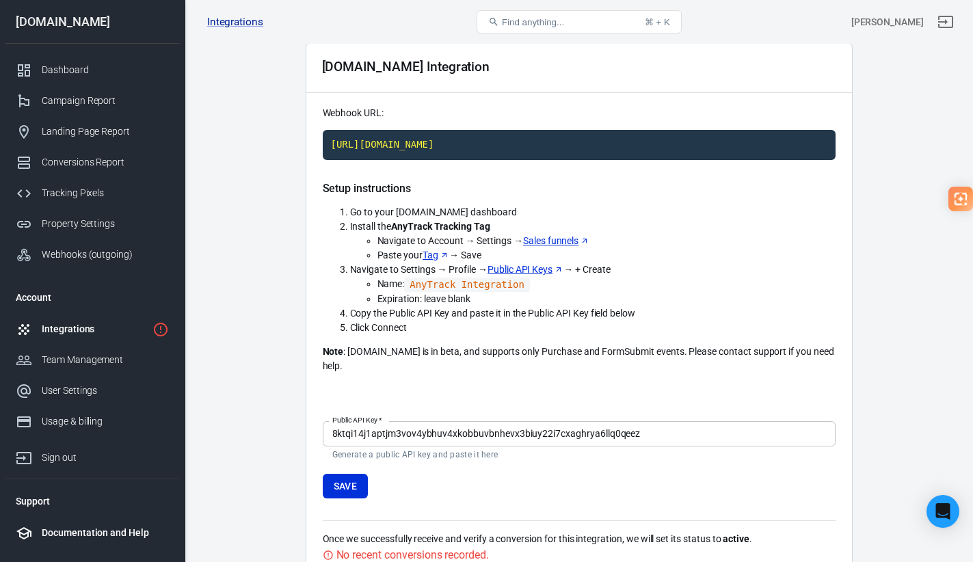
click at [107, 534] on div "Documentation and Help" at bounding box center [105, 533] width 127 height 14
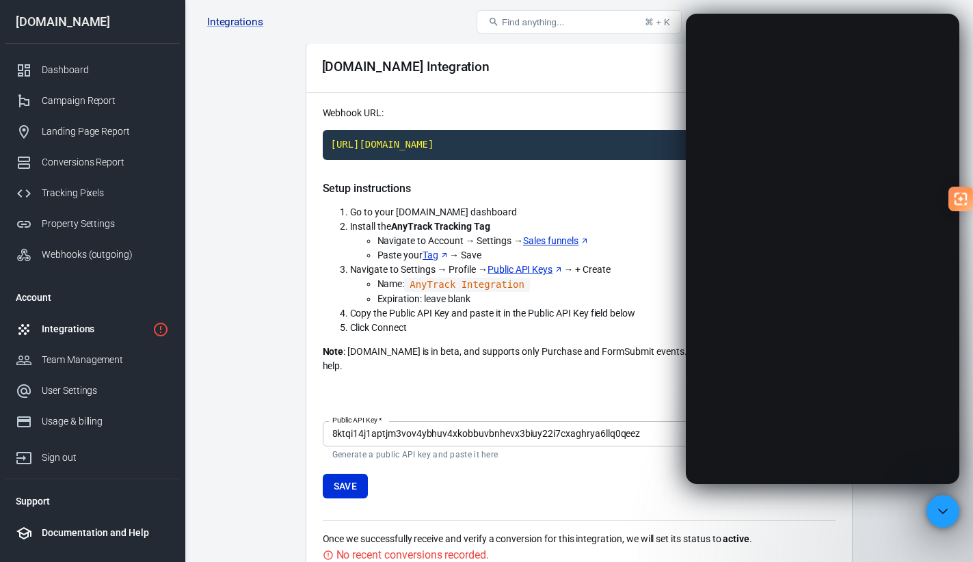
scroll to position [0, 0]
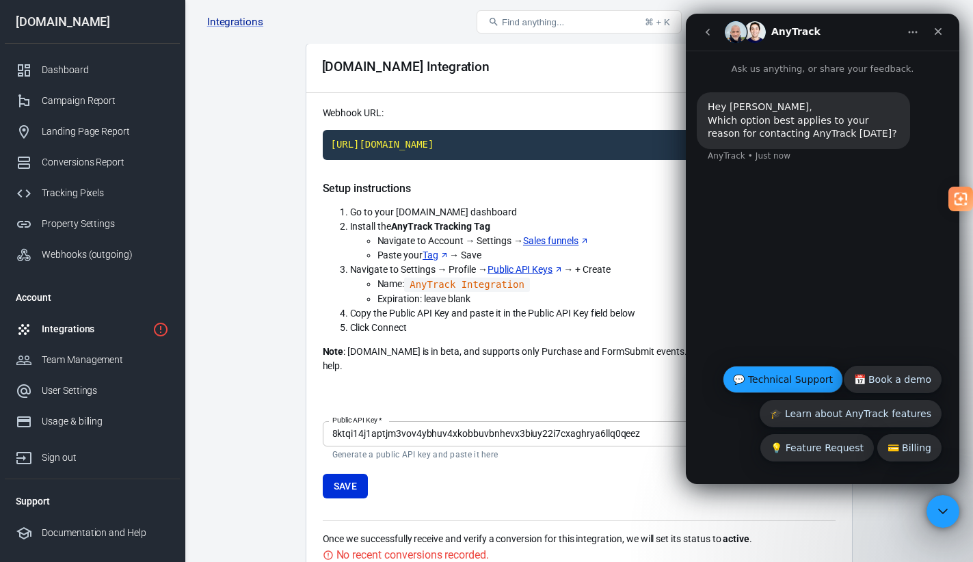
click at [795, 377] on button "💬 Technical Support" at bounding box center [783, 379] width 120 height 27
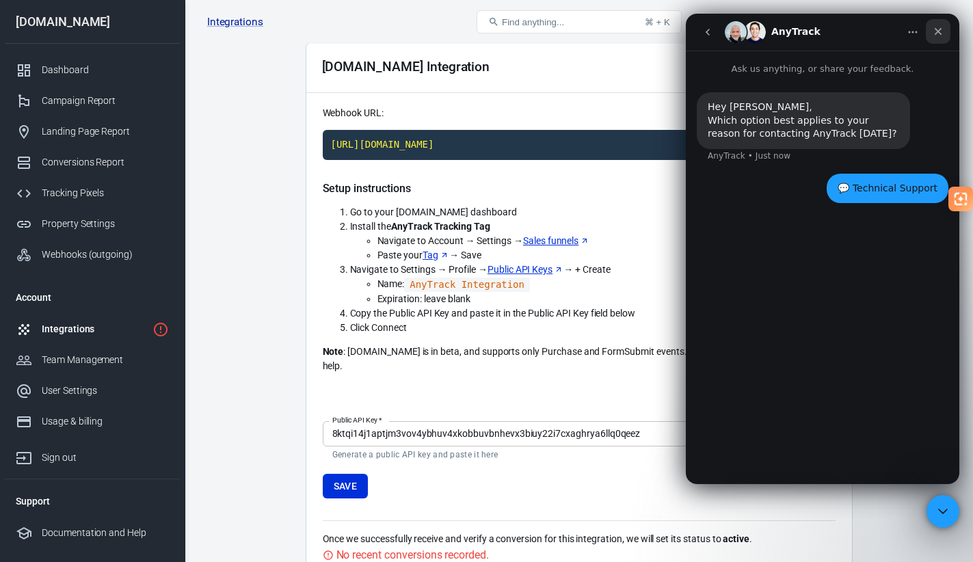
click at [938, 27] on icon "Close" at bounding box center [938, 31] width 11 height 11
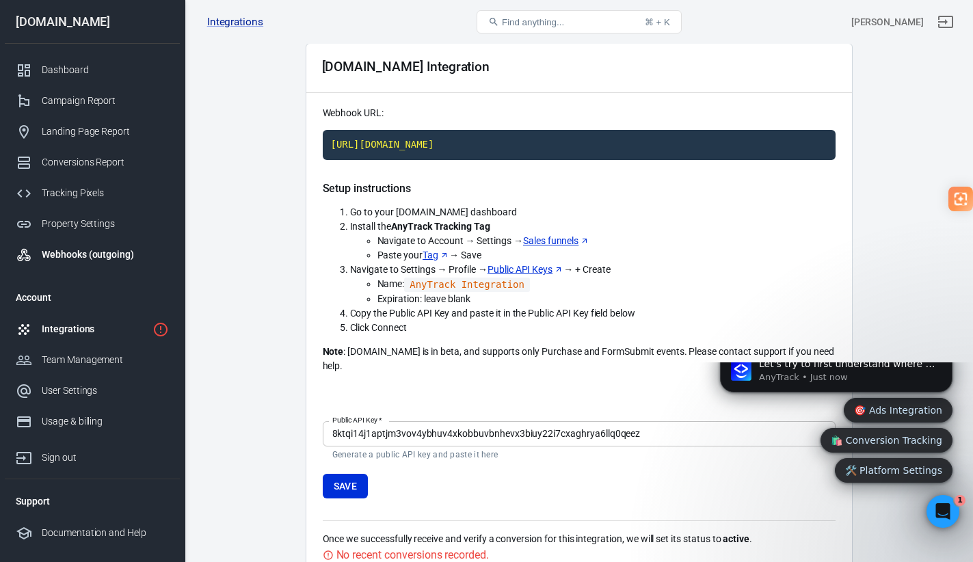
scroll to position [44, 0]
click at [108, 256] on div "Webhooks (outgoing)" at bounding box center [105, 255] width 127 height 14
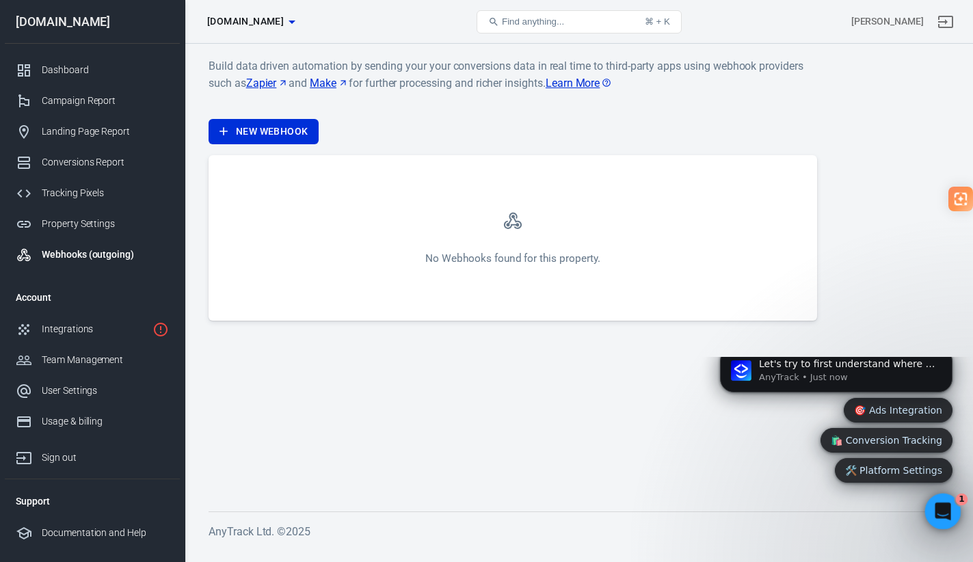
click at [935, 506] on icon "Open Intercom Messenger" at bounding box center [941, 510] width 23 height 23
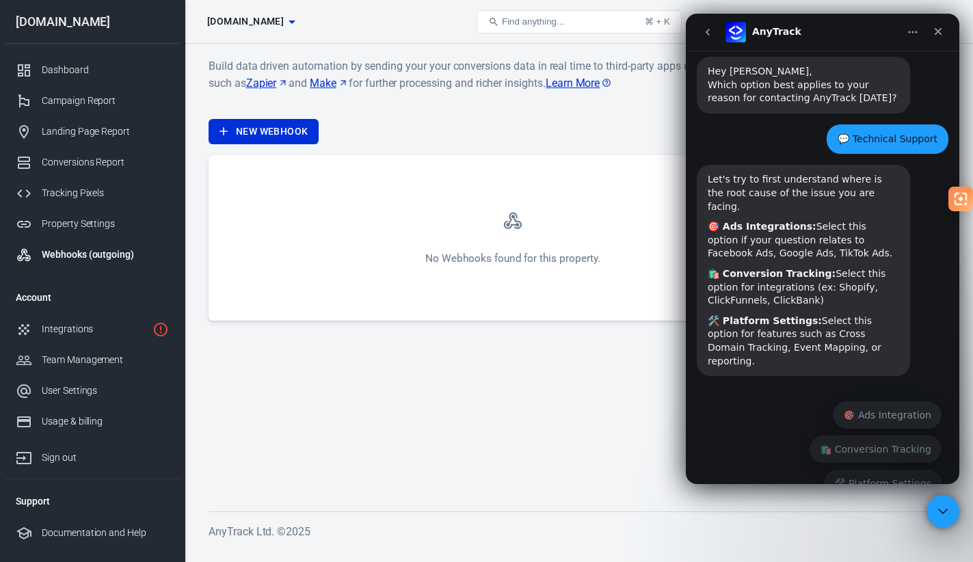
scroll to position [44, 0]
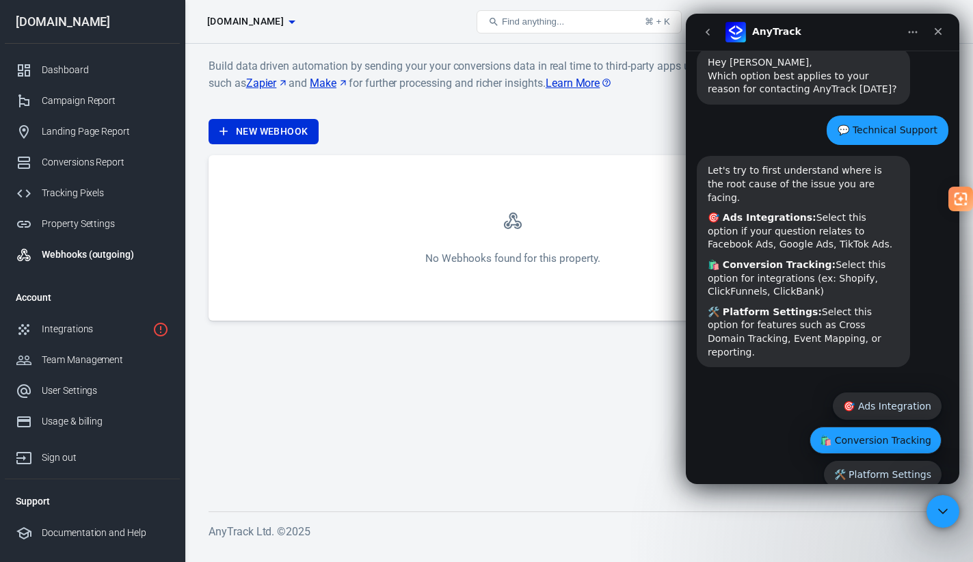
click at [886, 427] on button "🛍️ Conversion Tracking" at bounding box center [876, 440] width 132 height 27
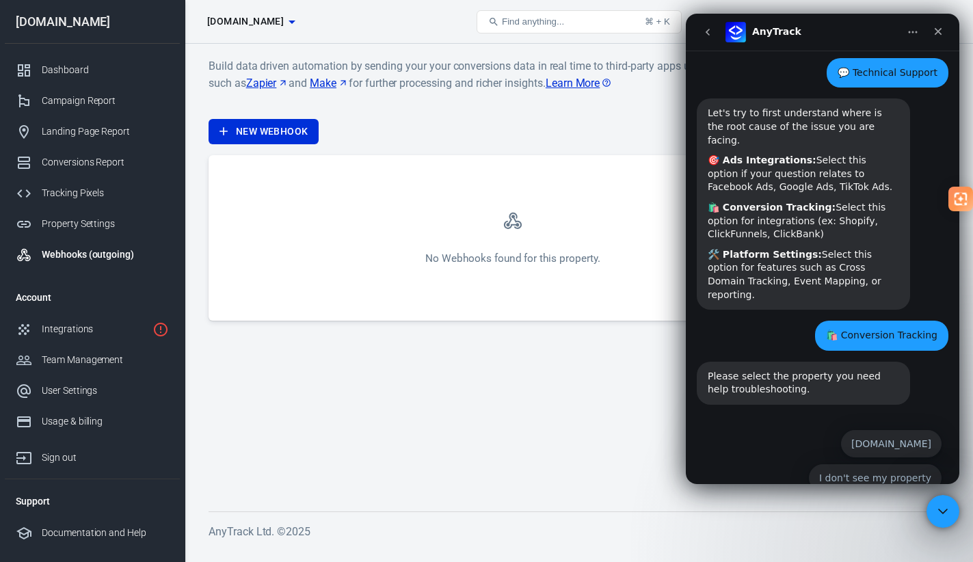
scroll to position [105, 0]
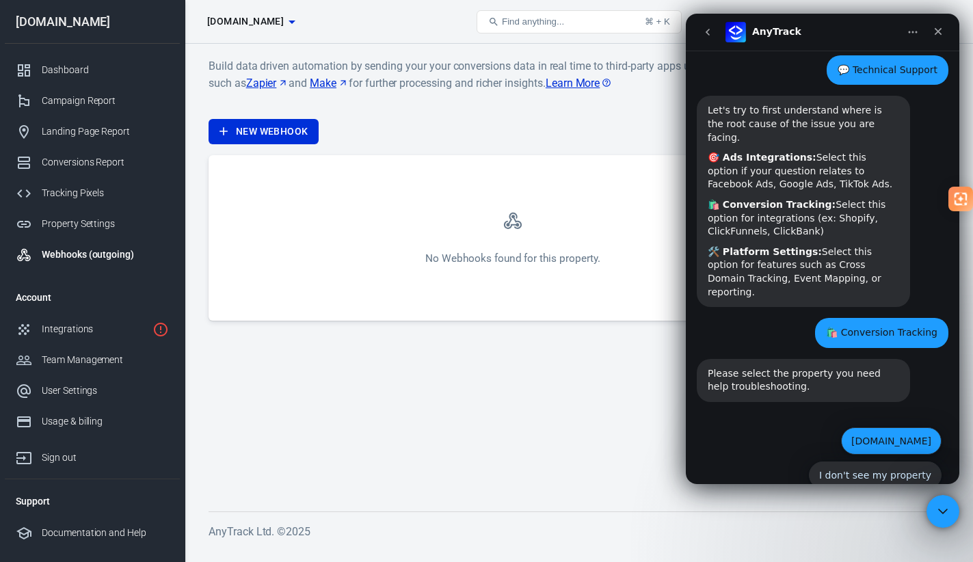
click at [900, 427] on button "[DOMAIN_NAME]" at bounding box center [891, 440] width 101 height 27
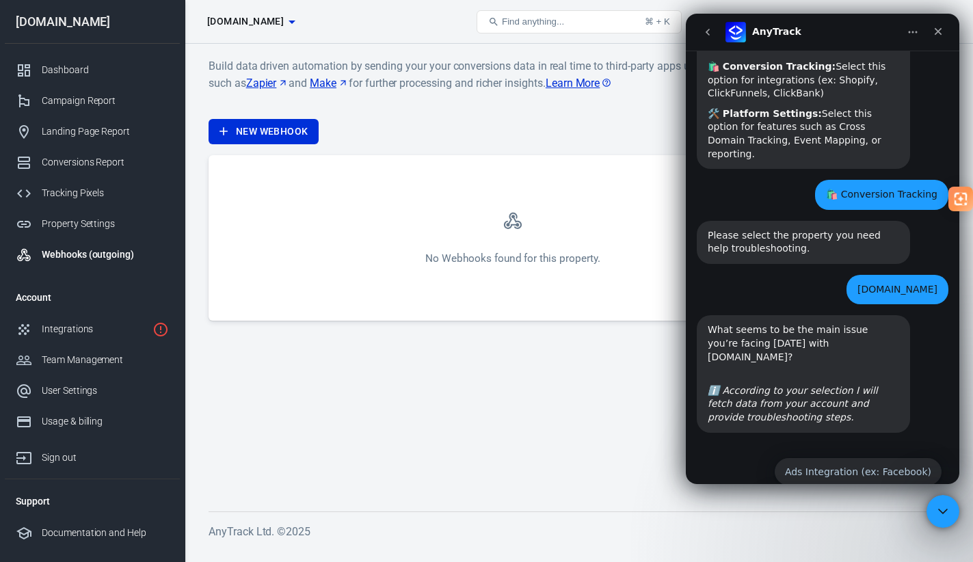
scroll to position [261, 0]
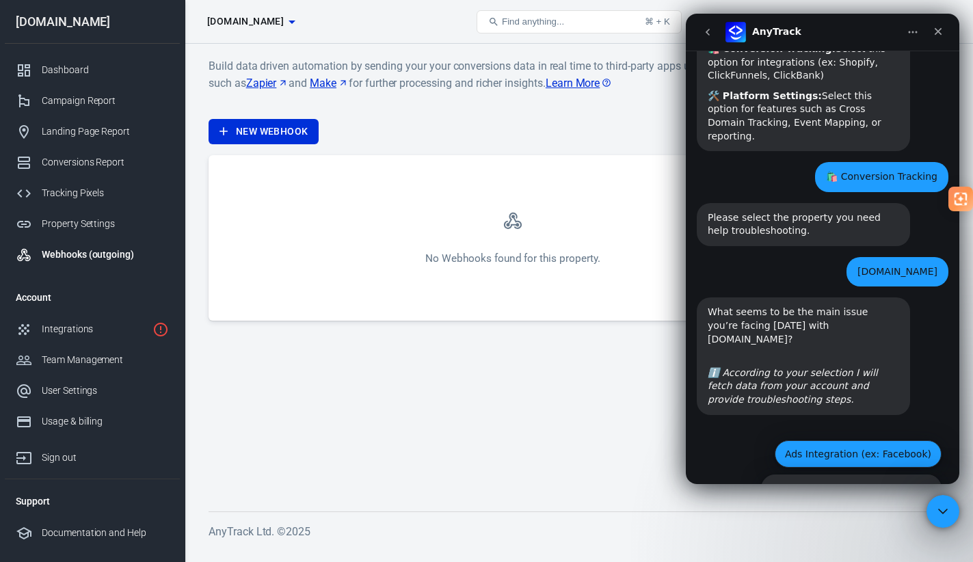
click at [891, 440] on button "Ads Integration (ex: Facebook)" at bounding box center [858, 453] width 167 height 27
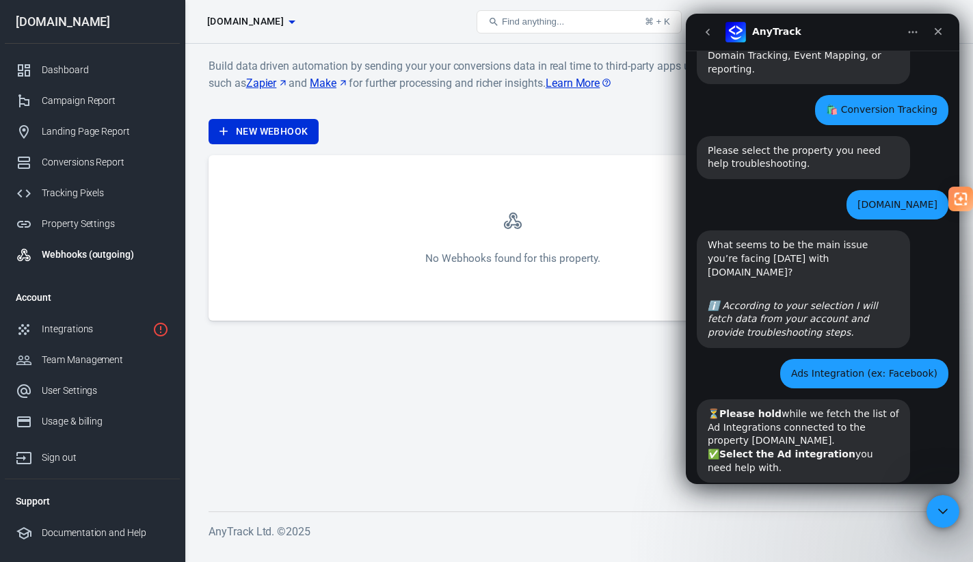
scroll to position [363, 0]
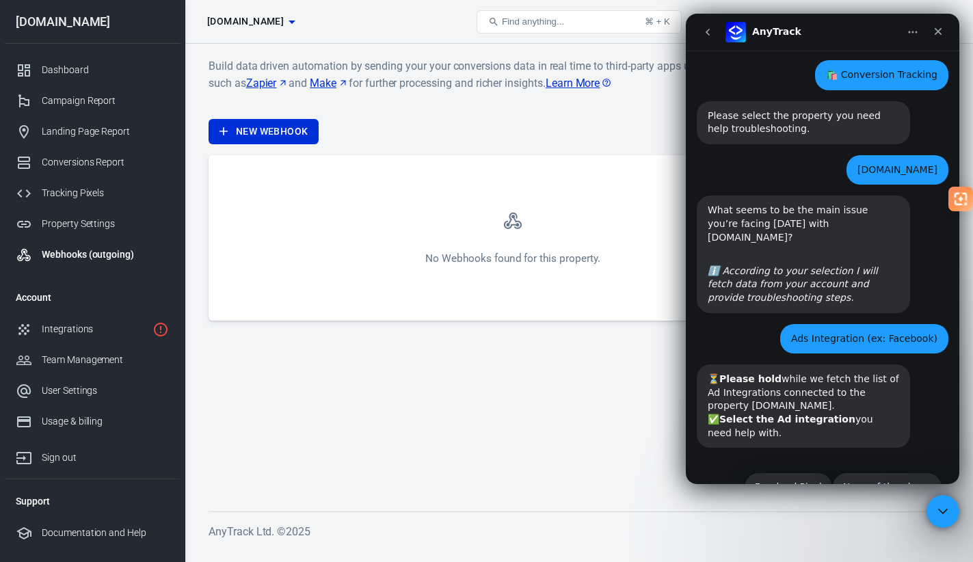
click at [704, 32] on icon "go back" at bounding box center [707, 32] width 11 height 11
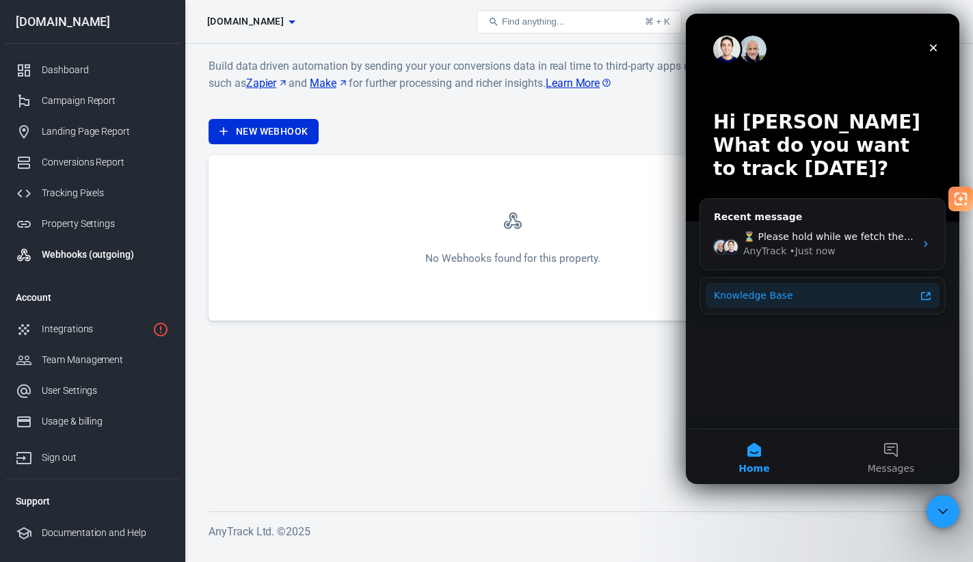
click at [819, 306] on div "Knowledge Base" at bounding box center [823, 295] width 234 height 25
click at [938, 513] on icon "Close Intercom Messenger" at bounding box center [941, 509] width 16 height 16
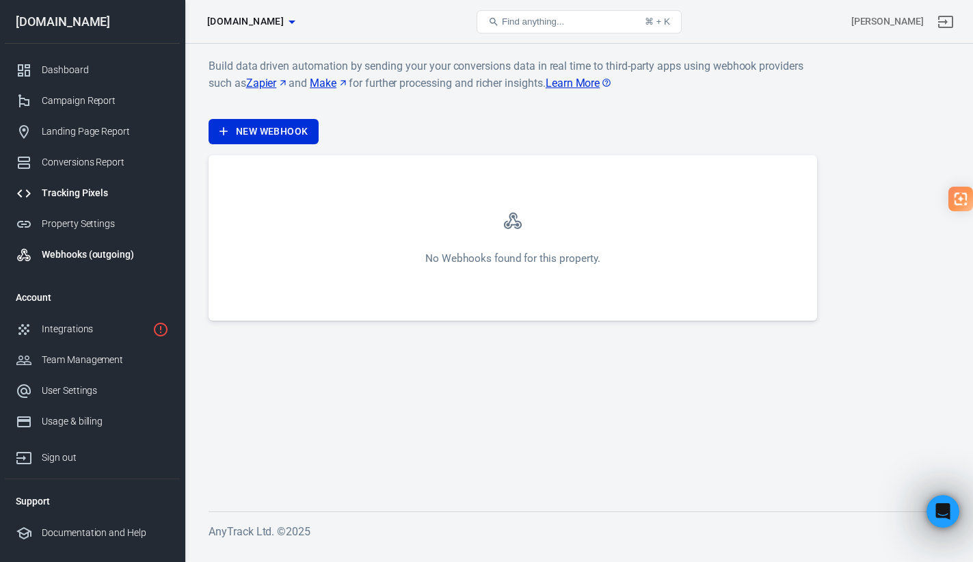
click at [108, 197] on div "Tracking Pixels" at bounding box center [105, 193] width 127 height 14
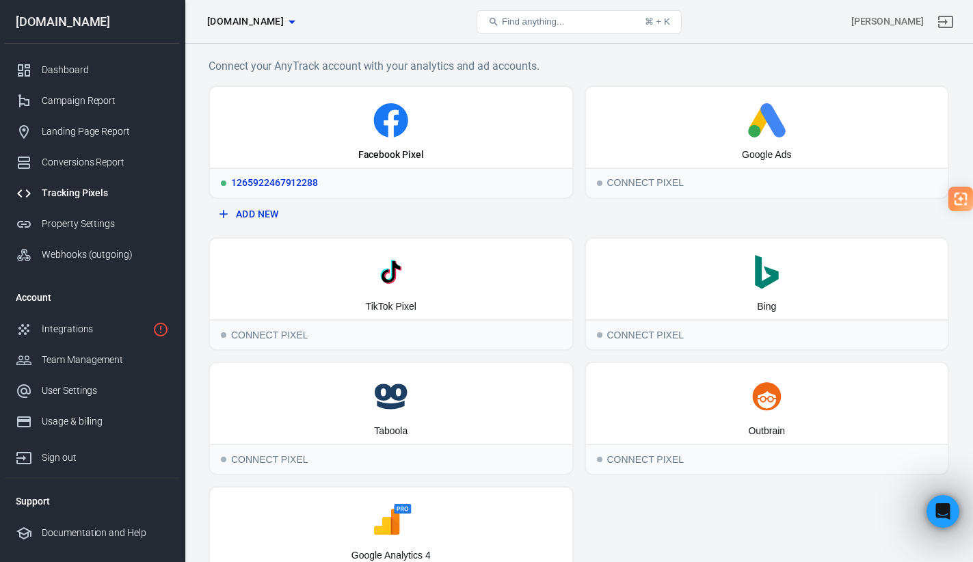
click at [487, 124] on icon at bounding box center [391, 120] width 352 height 34
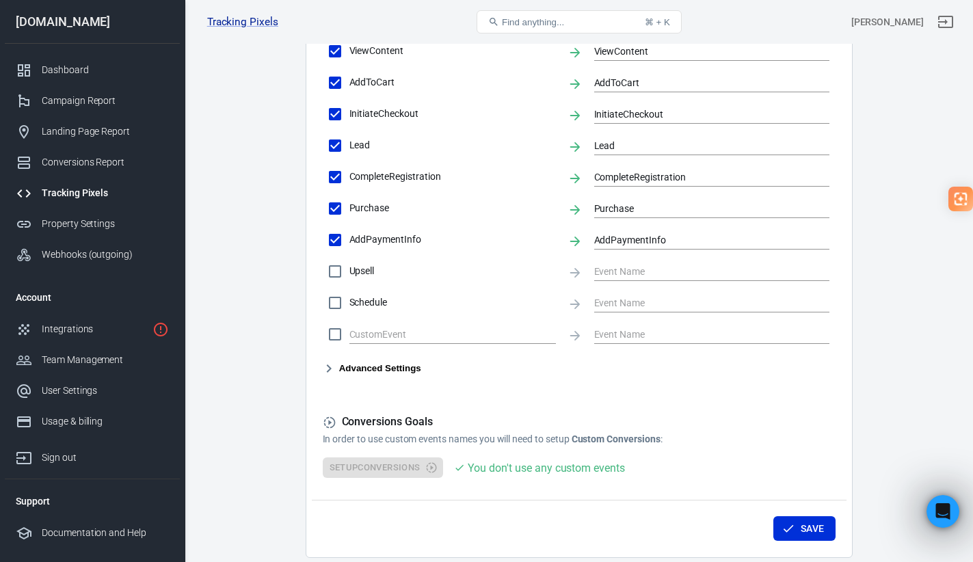
scroll to position [644, 0]
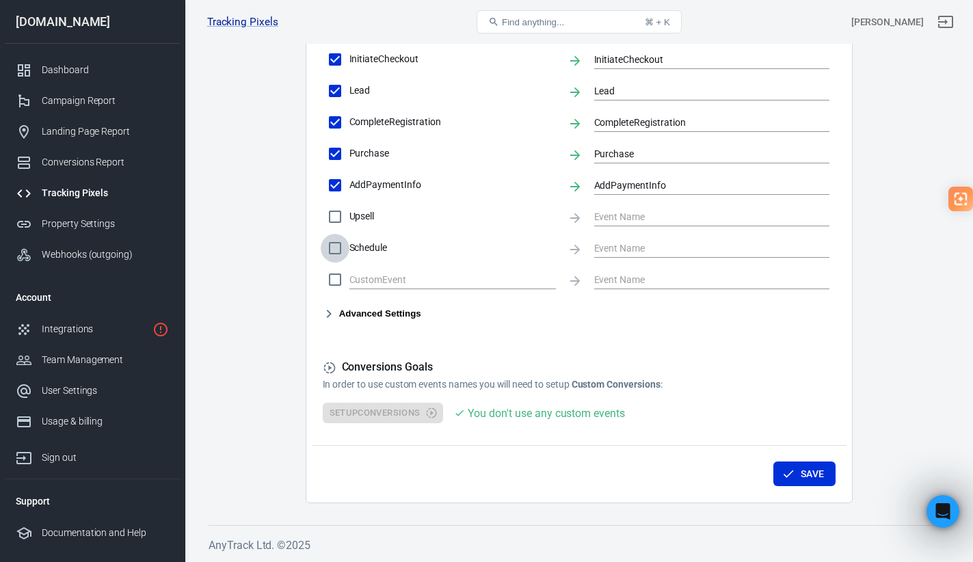
click at [332, 248] on input "Schedule" at bounding box center [335, 248] width 29 height 29
checkbox input "true"
click at [637, 246] on input "text" at bounding box center [701, 247] width 215 height 17
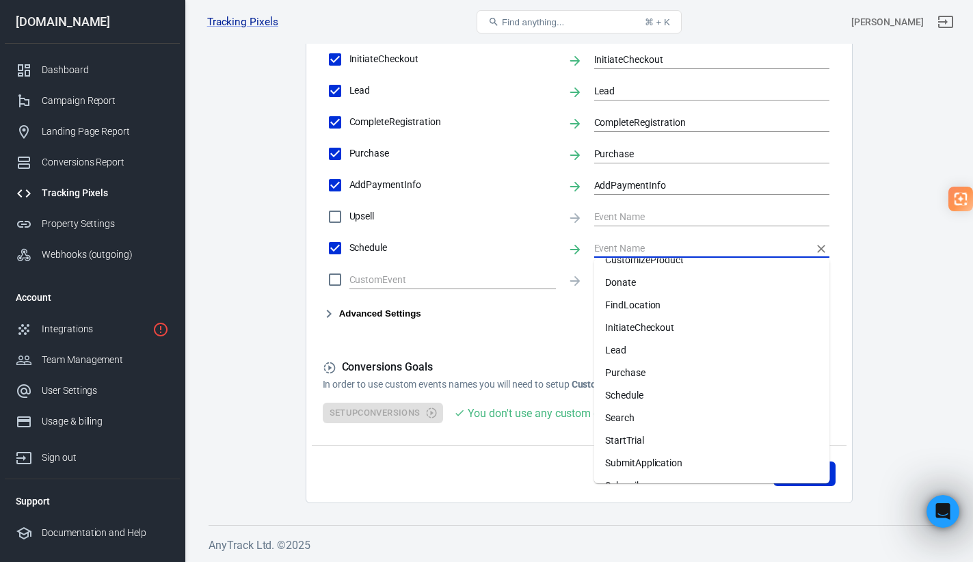
scroll to position [143, 0]
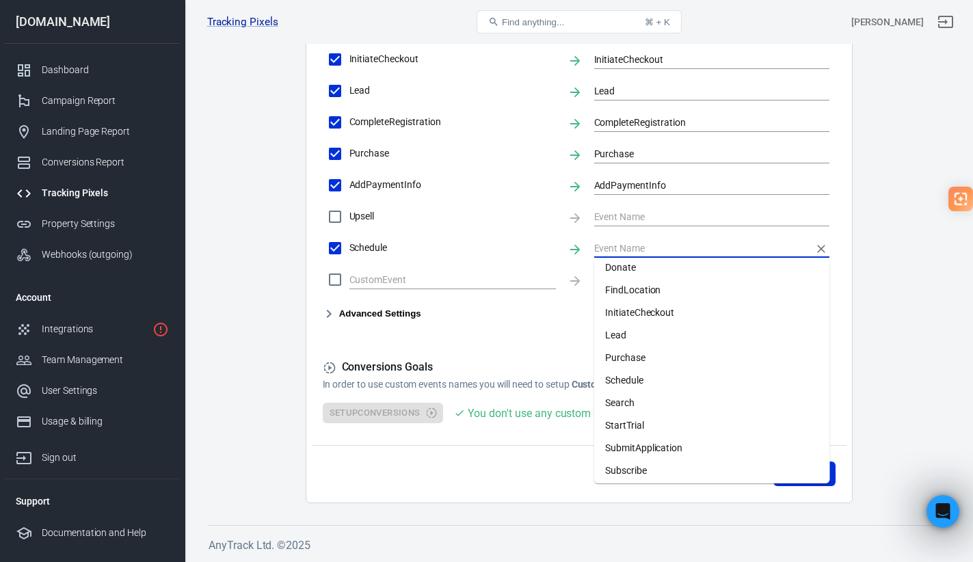
click at [654, 386] on li "Schedule" at bounding box center [712, 380] width 236 height 23
type input "Schedule"
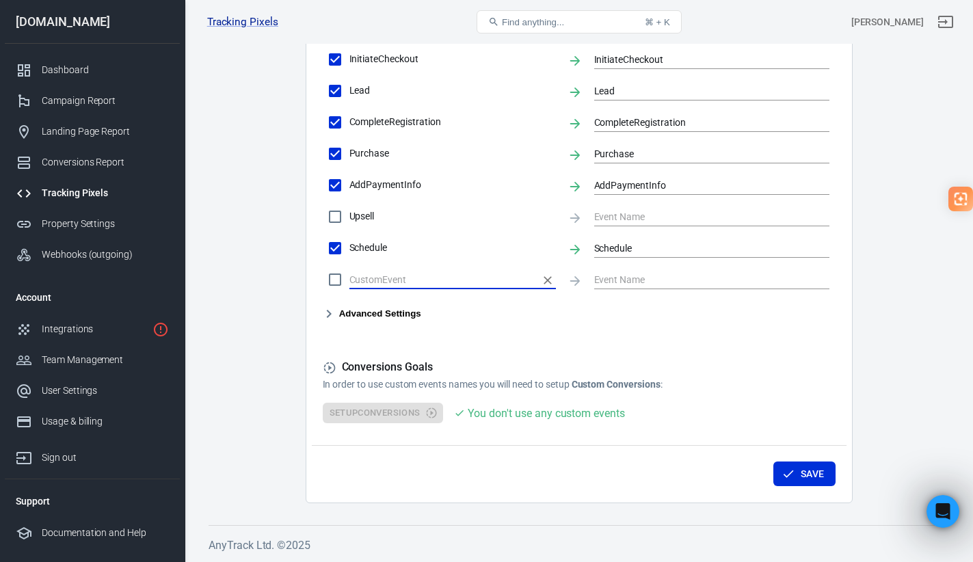
click at [456, 279] on input "text" at bounding box center [443, 279] width 187 height 17
click at [405, 319] on button "Advanced Settings" at bounding box center [372, 314] width 98 height 16
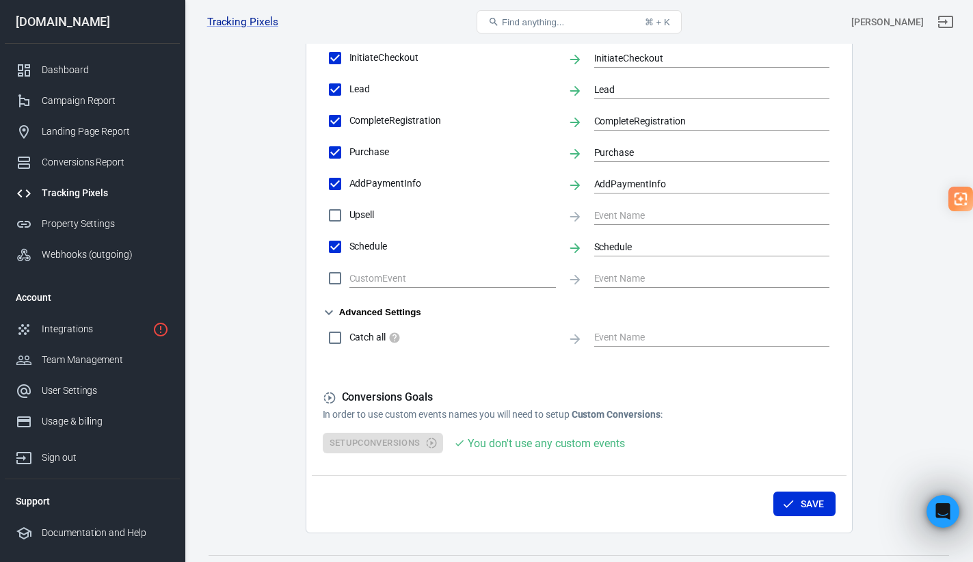
click at [393, 313] on button "Advanced Settings" at bounding box center [372, 312] width 98 height 16
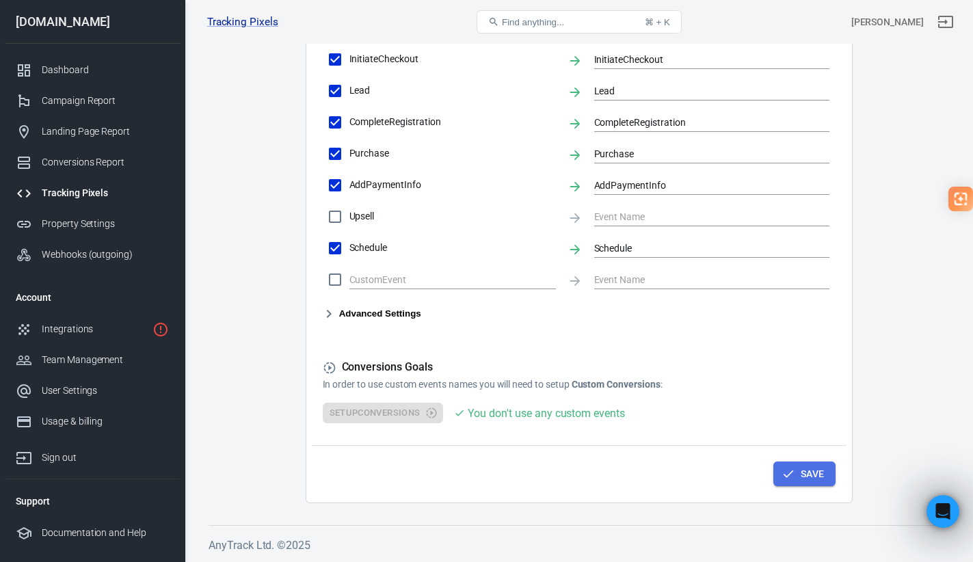
click at [798, 472] on button "Save" at bounding box center [805, 474] width 62 height 25
click at [85, 224] on div "Property Settings" at bounding box center [105, 224] width 127 height 14
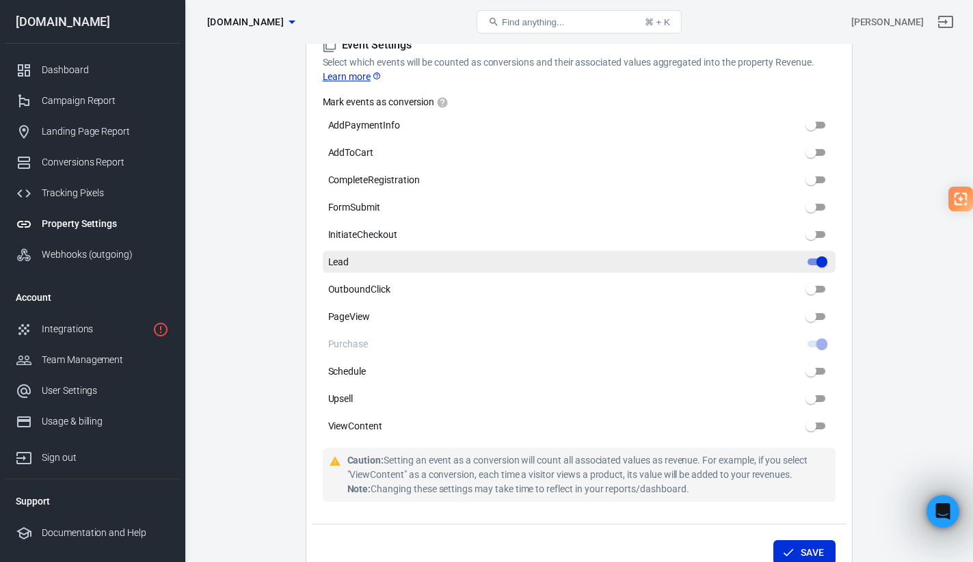
scroll to position [638, 0]
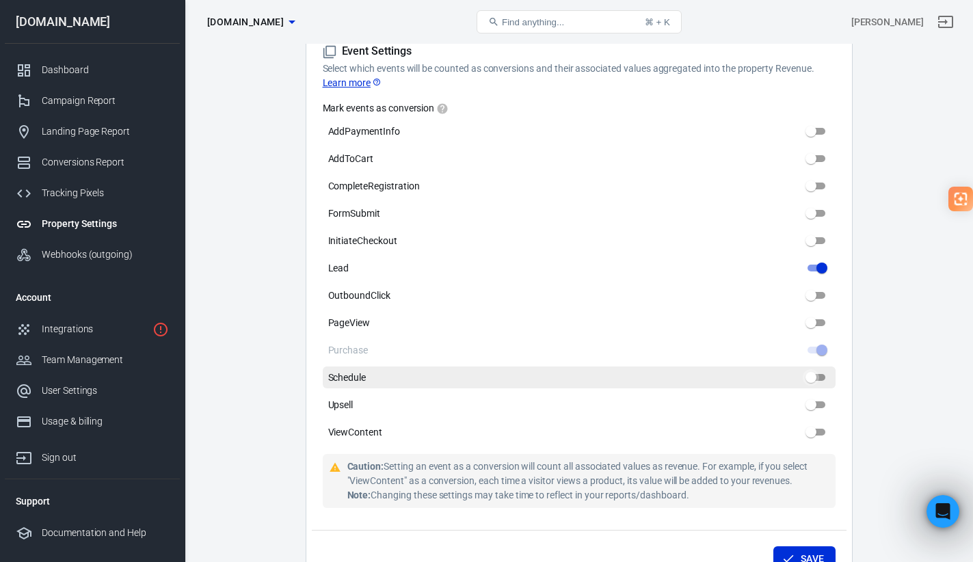
click at [816, 378] on input "Schedule" at bounding box center [811, 377] width 49 height 16
checkbox input "true"
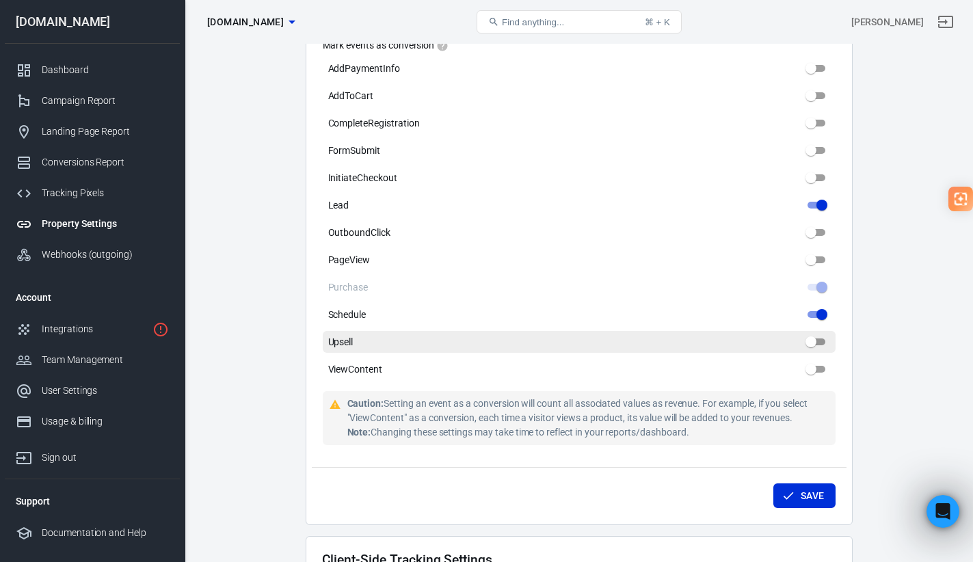
scroll to position [710, 0]
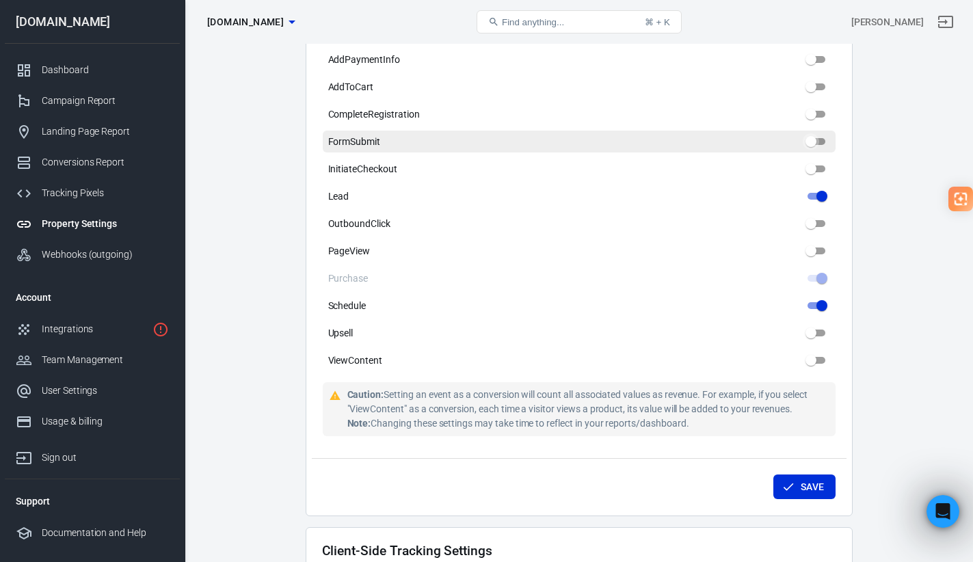
click at [816, 142] on input "FormSubmit" at bounding box center [811, 141] width 49 height 16
checkbox input "true"
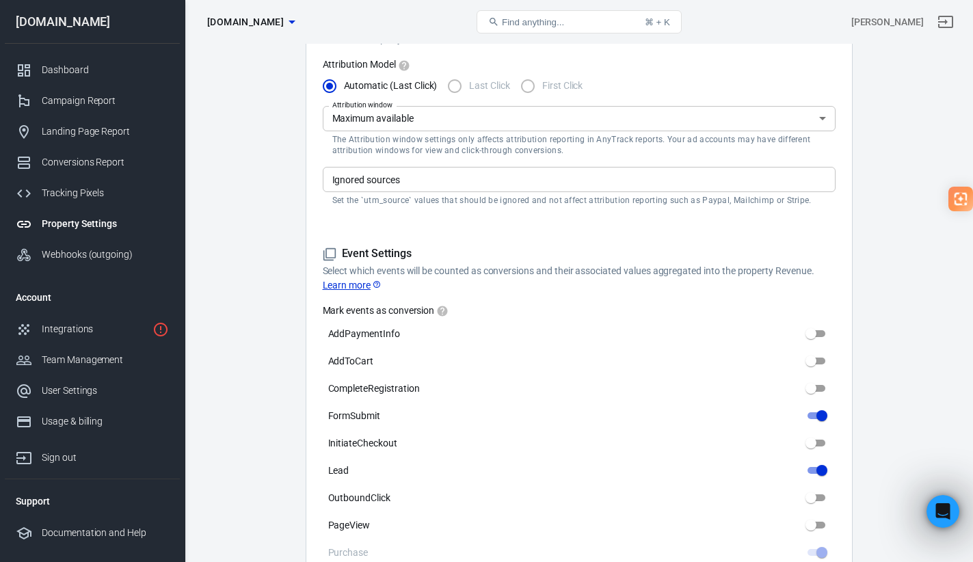
scroll to position [747, 0]
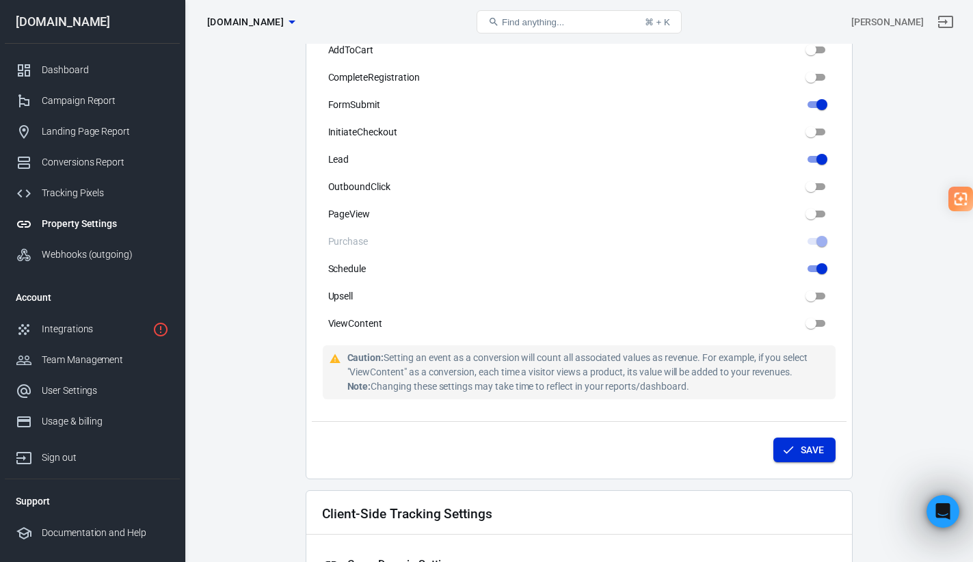
click at [790, 452] on icon "submit" at bounding box center [789, 450] width 14 height 14
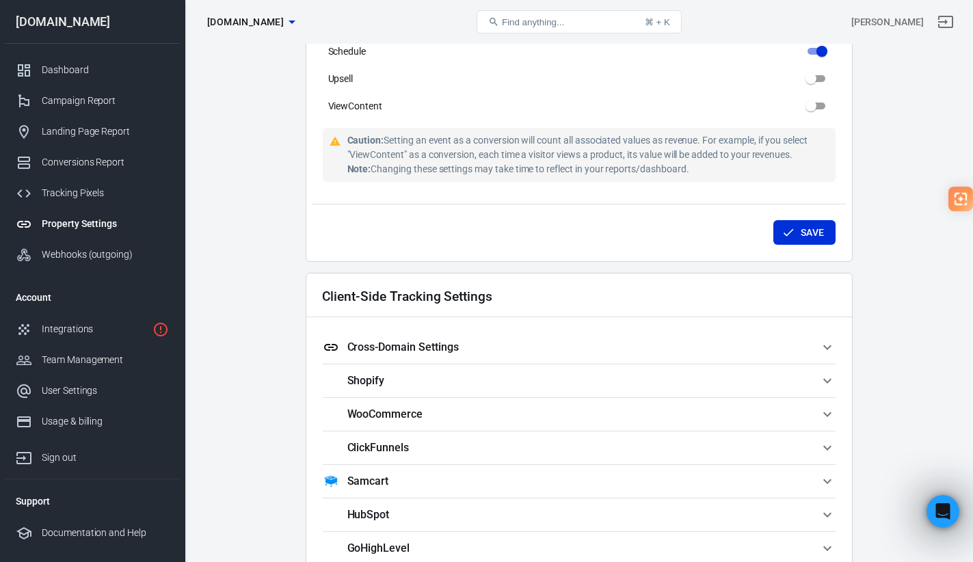
scroll to position [1065, 0]
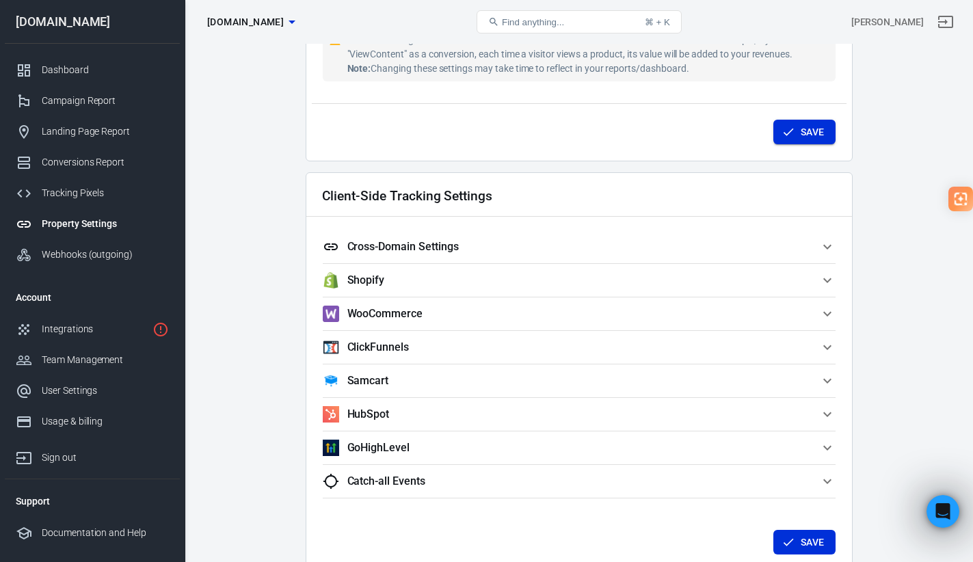
click at [806, 131] on button "Save" at bounding box center [805, 132] width 62 height 25
click at [80, 334] on div "Integrations" at bounding box center [94, 329] width 105 height 14
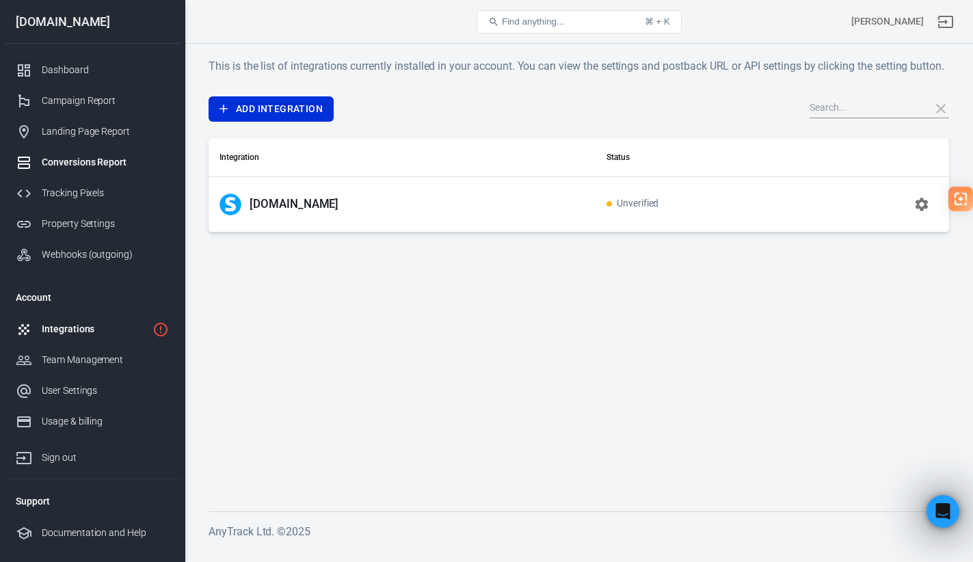
click at [93, 161] on div "Conversions Report" at bounding box center [105, 162] width 127 height 14
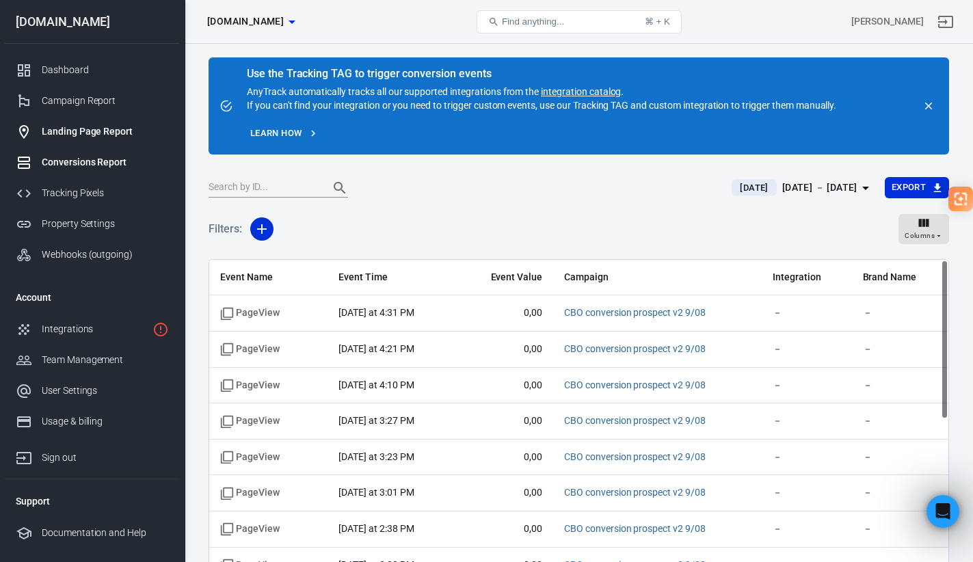
click at [106, 128] on div "Landing Page Report" at bounding box center [105, 131] width 127 height 14
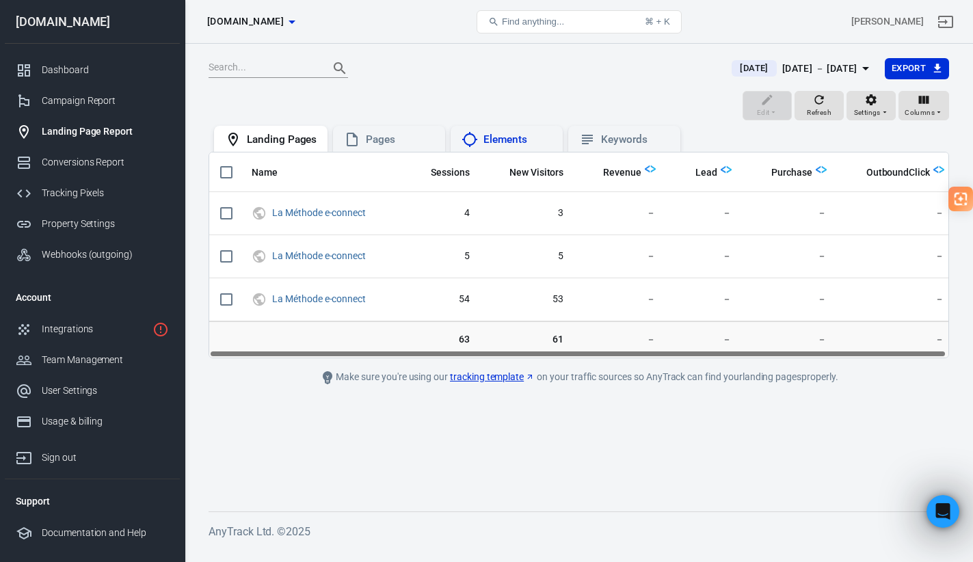
click at [496, 133] on div "Elements" at bounding box center [518, 140] width 68 height 14
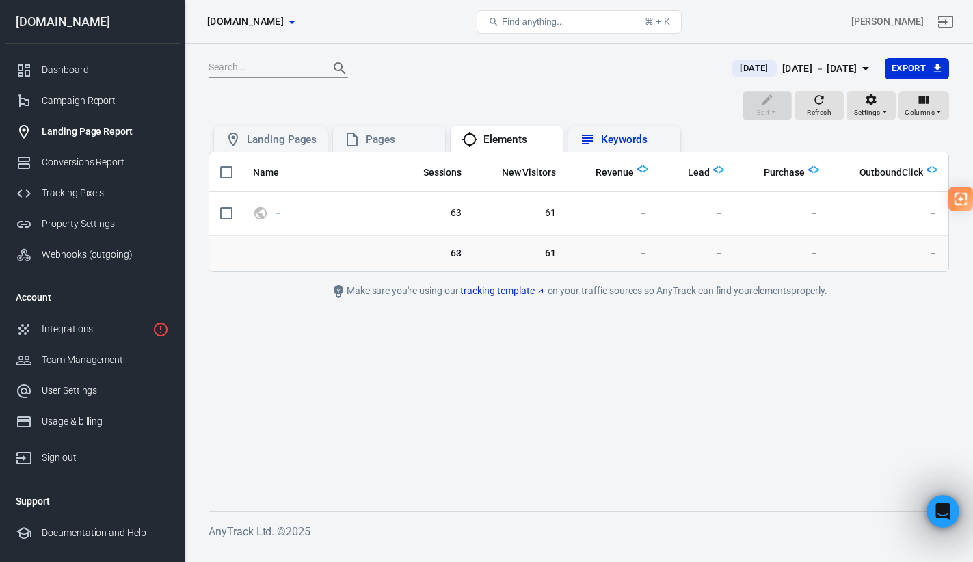
click at [615, 140] on div "Keywords" at bounding box center [635, 140] width 68 height 14
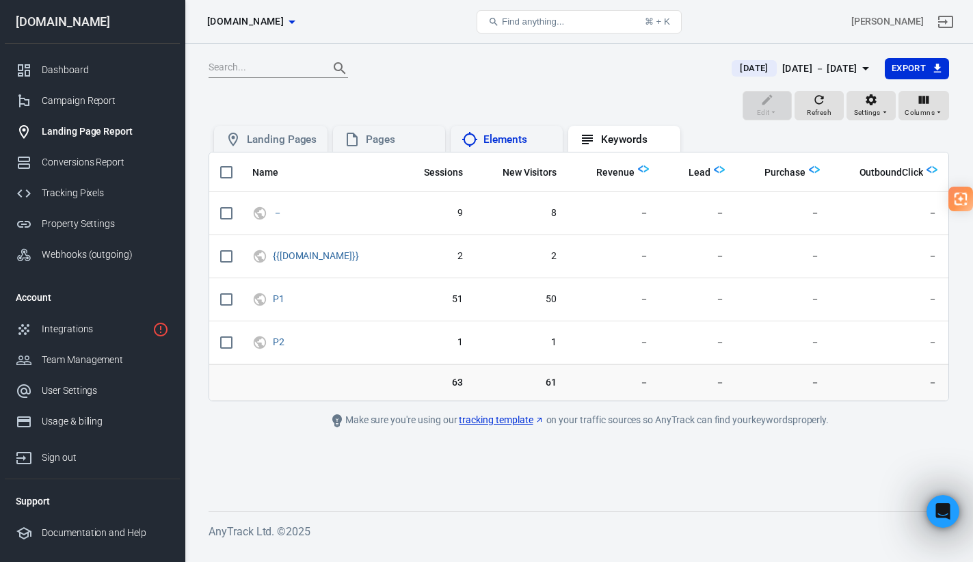
click at [497, 142] on div "Elements" at bounding box center [518, 140] width 68 height 14
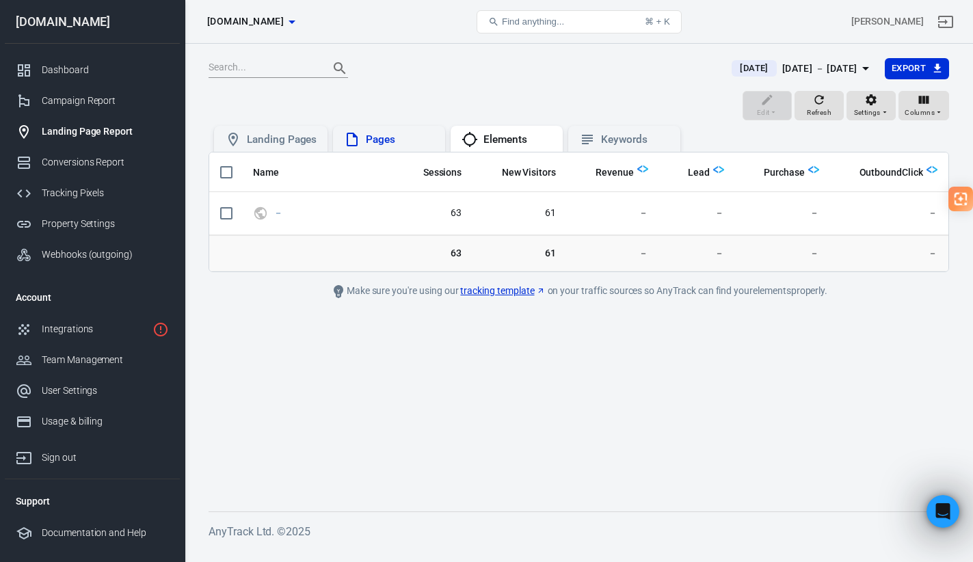
click at [374, 140] on div "Pages" at bounding box center [400, 140] width 68 height 14
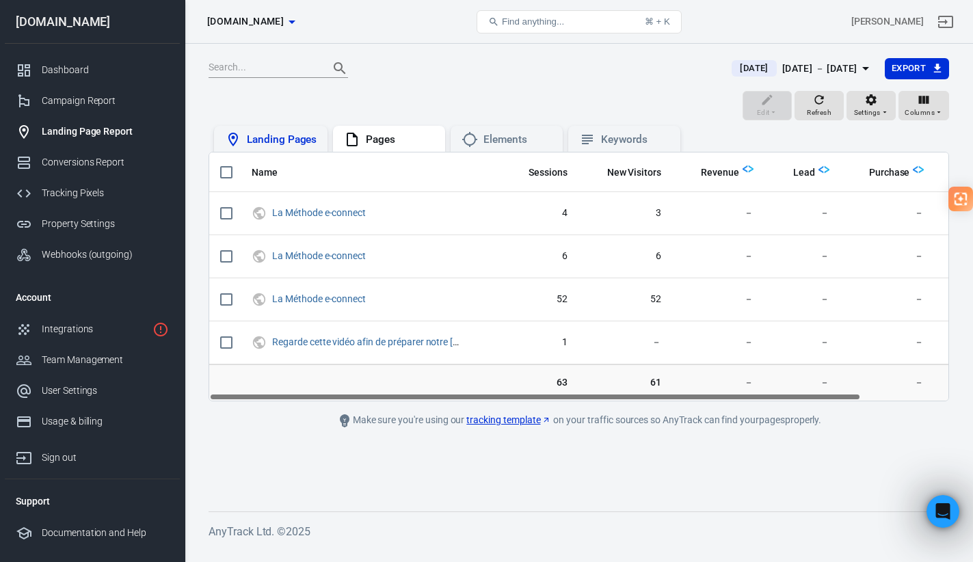
click at [288, 137] on div "Landing Pages" at bounding box center [282, 140] width 70 height 14
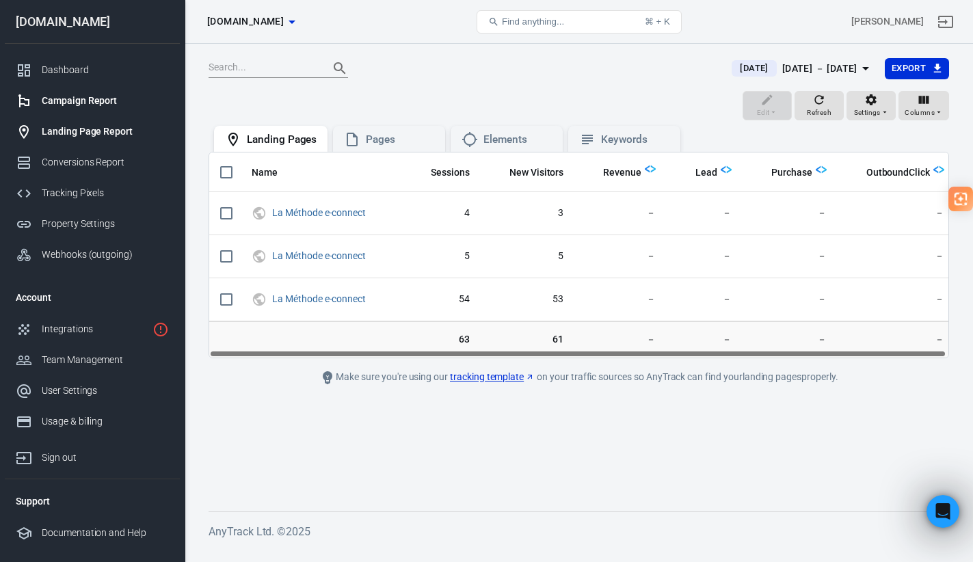
click at [95, 102] on div "Campaign Report" at bounding box center [105, 101] width 127 height 14
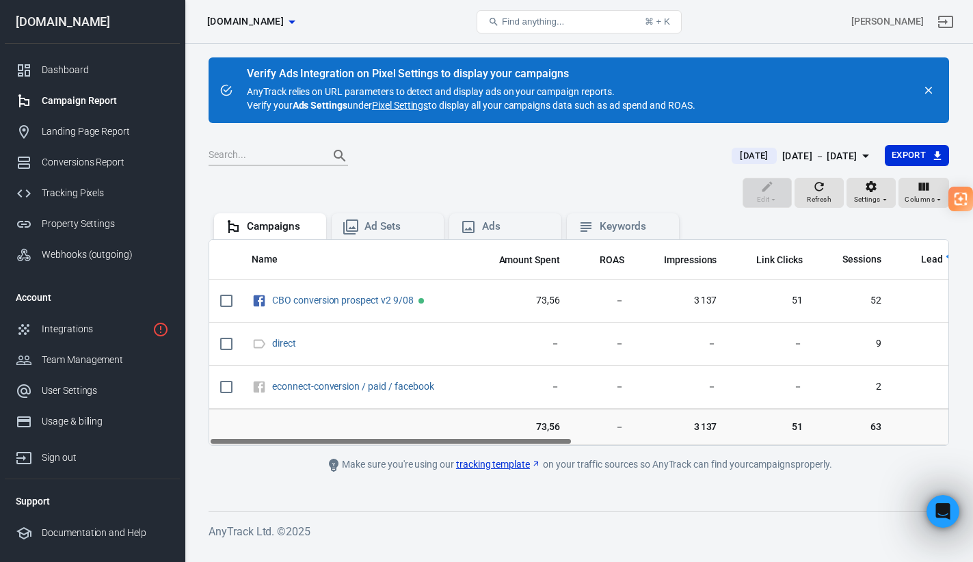
click at [399, 104] on link "Pixel Settings" at bounding box center [400, 105] width 56 height 14
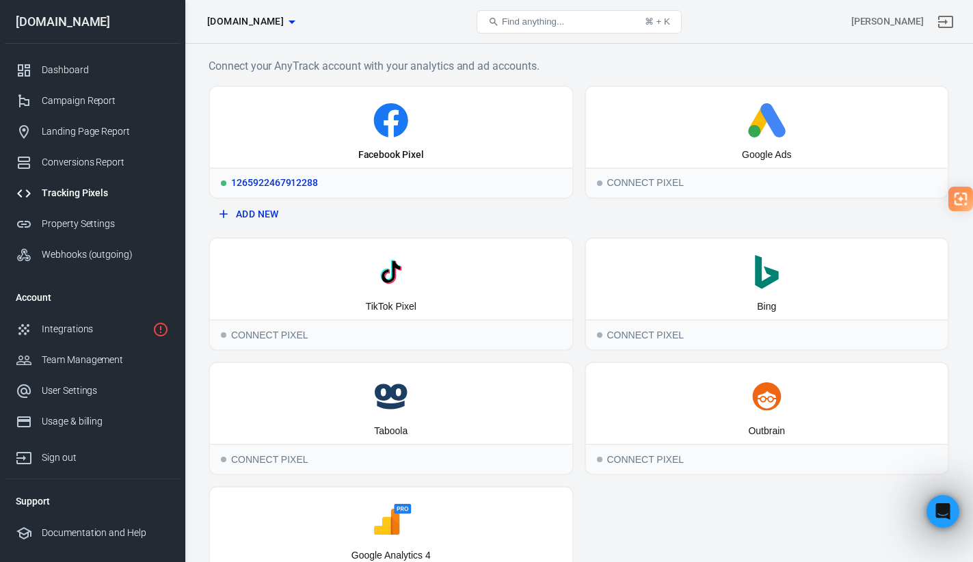
click at [427, 135] on icon at bounding box center [391, 120] width 352 height 34
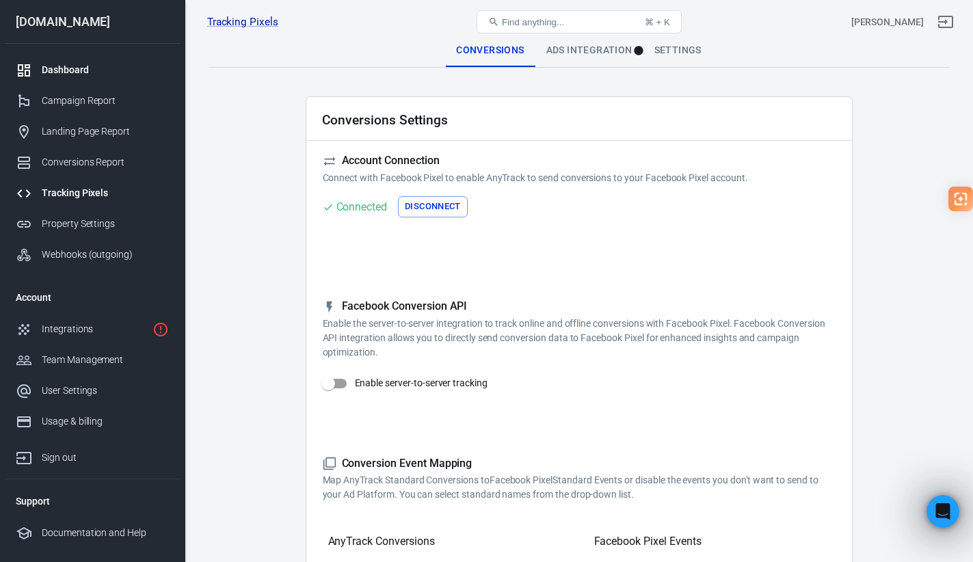
click at [74, 68] on div "Dashboard" at bounding box center [105, 70] width 127 height 14
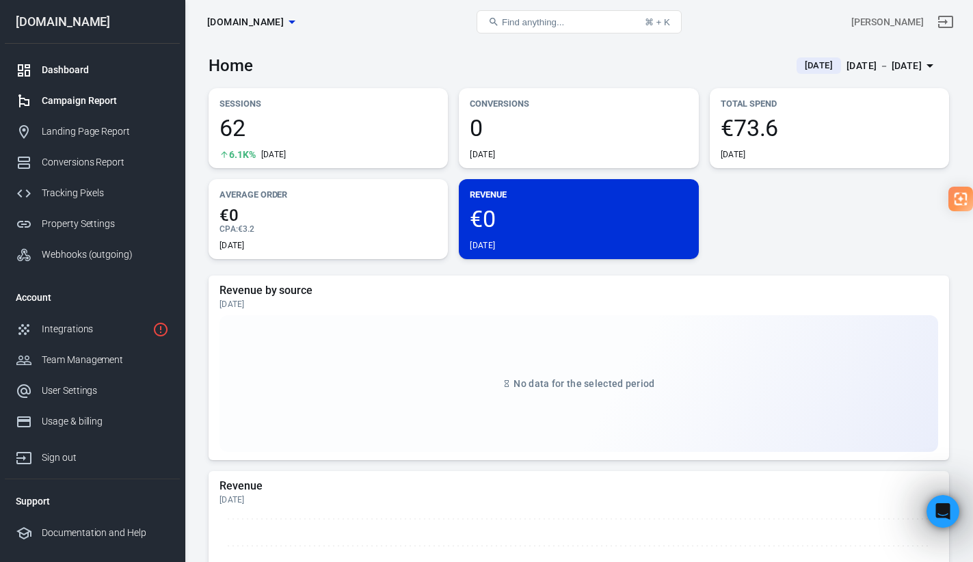
click at [101, 97] on div "Campaign Report" at bounding box center [105, 101] width 127 height 14
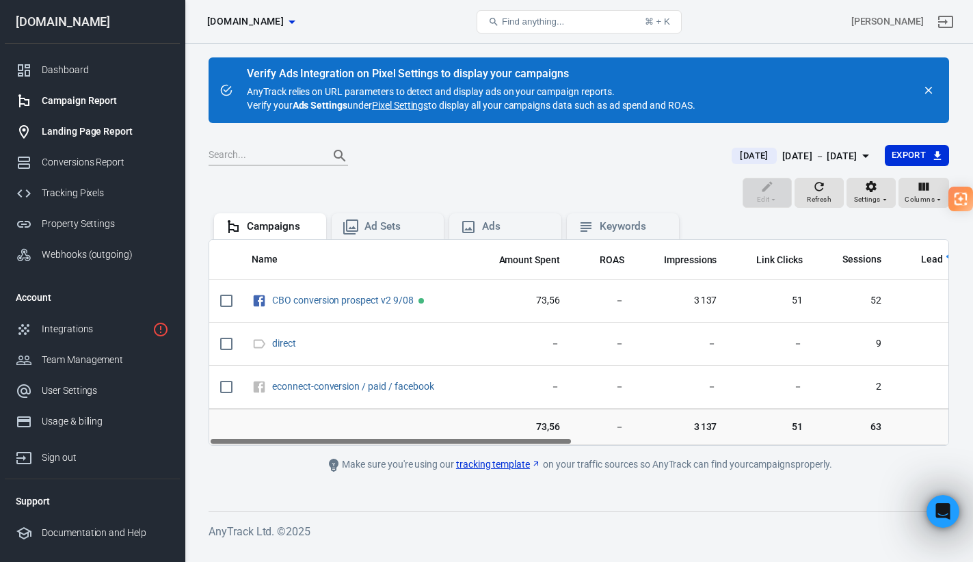
click at [78, 133] on div "Landing Page Report" at bounding box center [105, 131] width 127 height 14
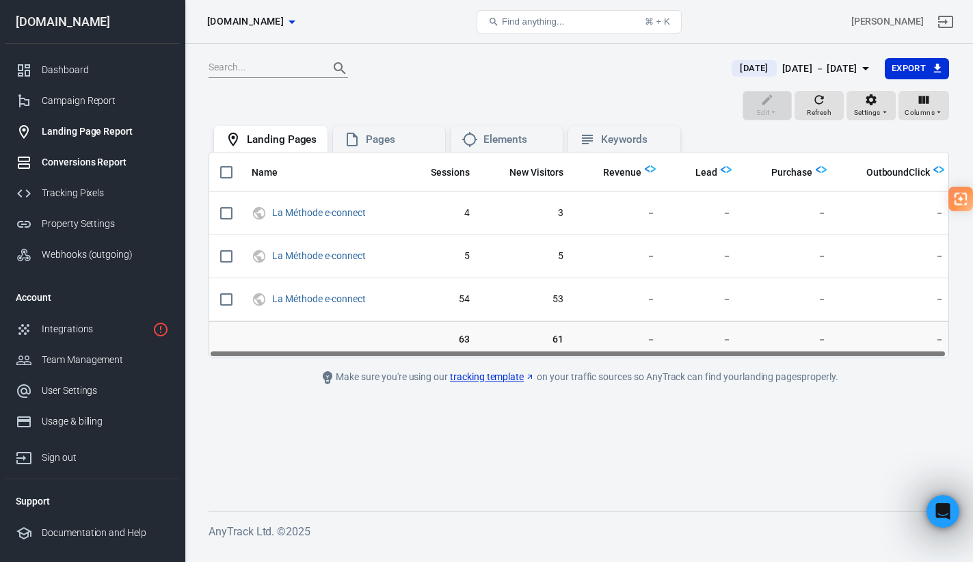
click at [79, 155] on div "Conversions Report" at bounding box center [105, 162] width 127 height 14
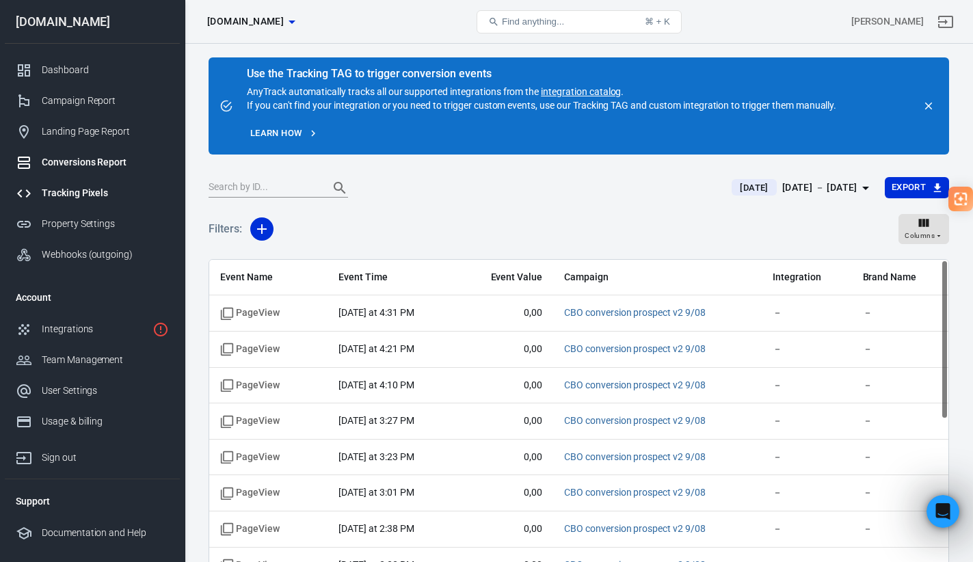
click at [79, 191] on div "Tracking Pixels" at bounding box center [105, 193] width 127 height 14
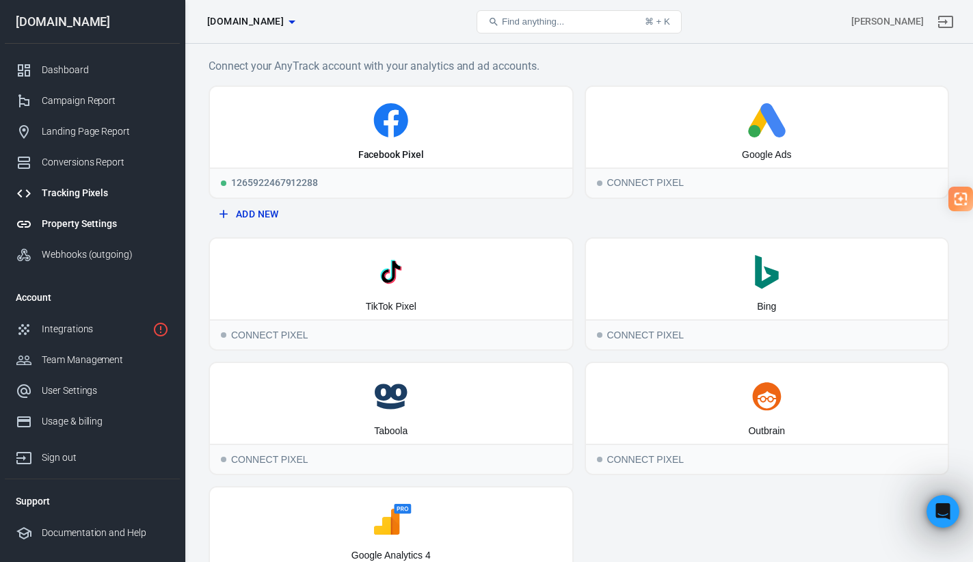
click at [88, 222] on div "Property Settings" at bounding box center [105, 224] width 127 height 14
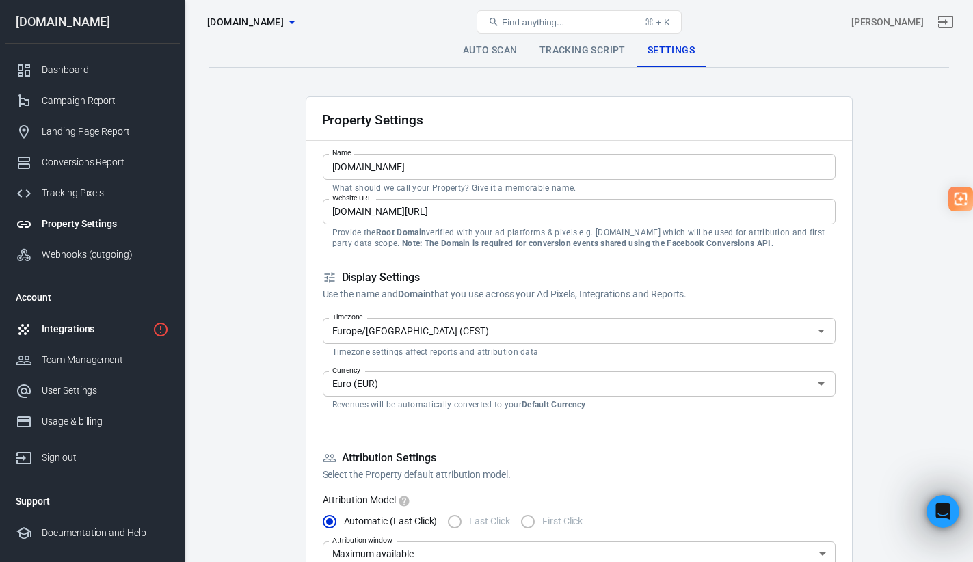
click at [68, 324] on div "Integrations" at bounding box center [94, 329] width 105 height 14
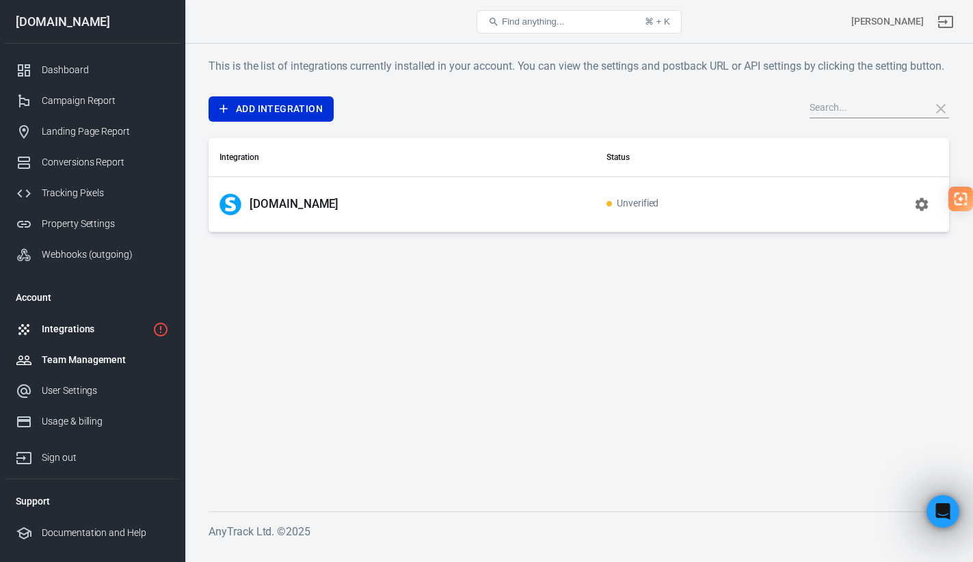
click at [63, 369] on link "Team Management" at bounding box center [92, 360] width 175 height 31
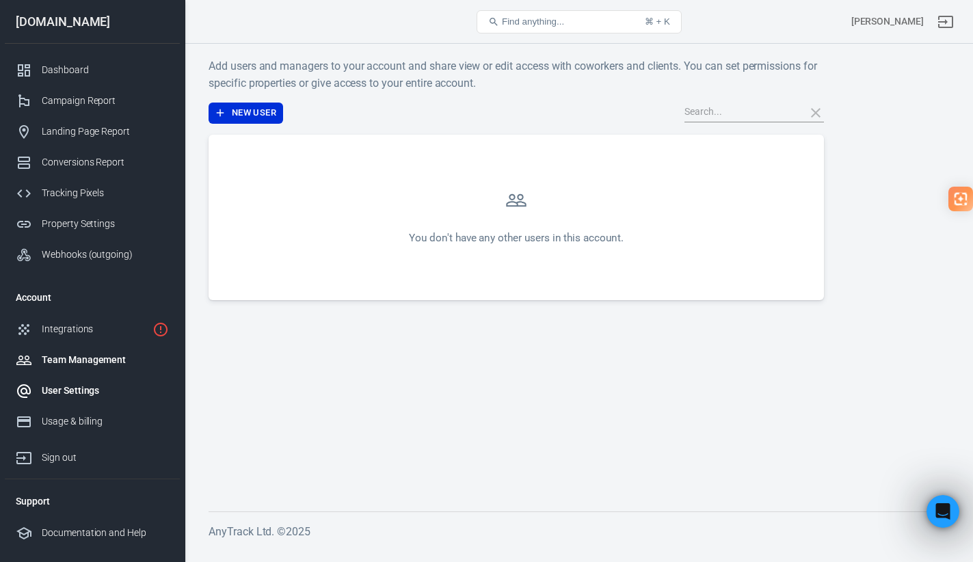
click at [63, 381] on link "User Settings" at bounding box center [92, 391] width 175 height 31
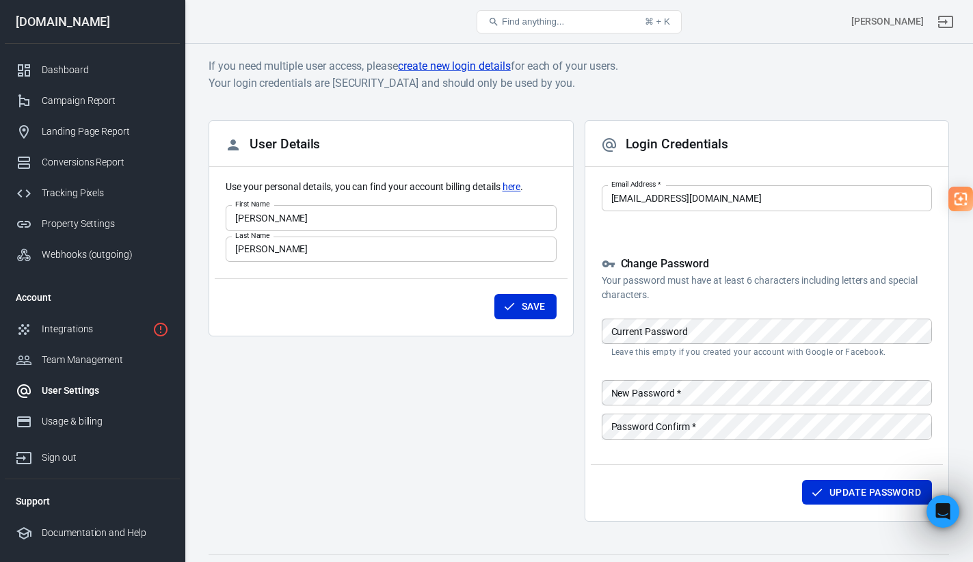
scroll to position [30, 0]
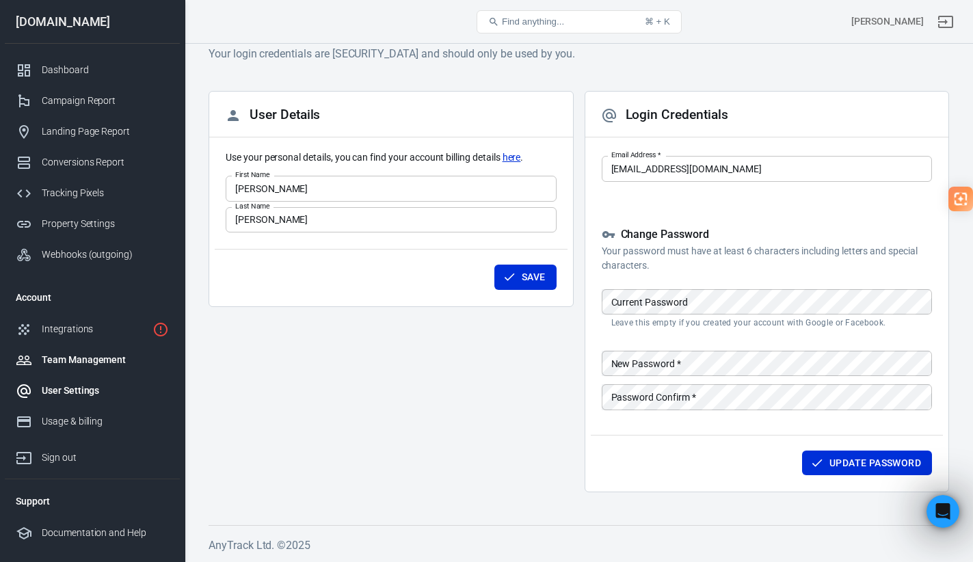
click at [90, 359] on div "Team Management" at bounding box center [105, 360] width 127 height 14
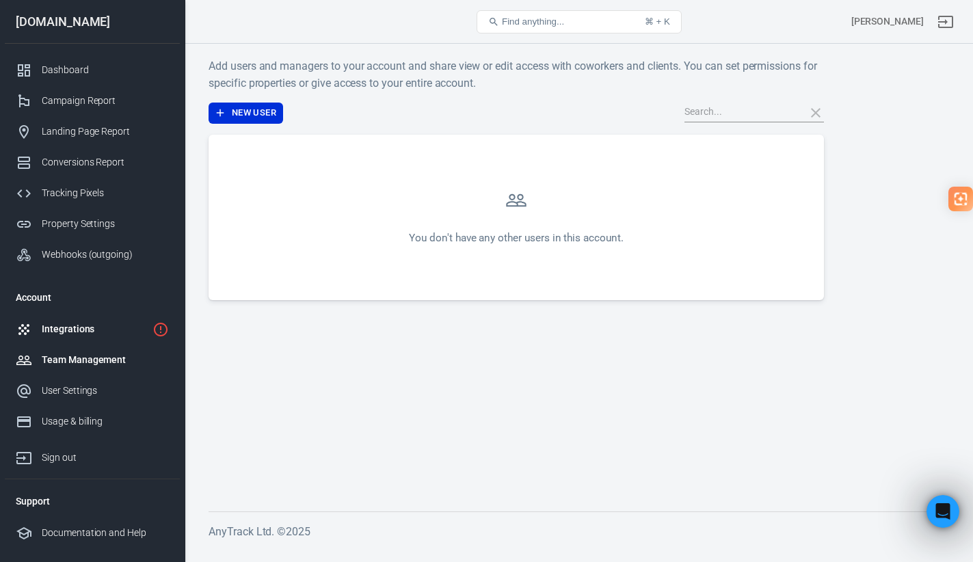
click at [83, 334] on div "Integrations" at bounding box center [94, 329] width 105 height 14
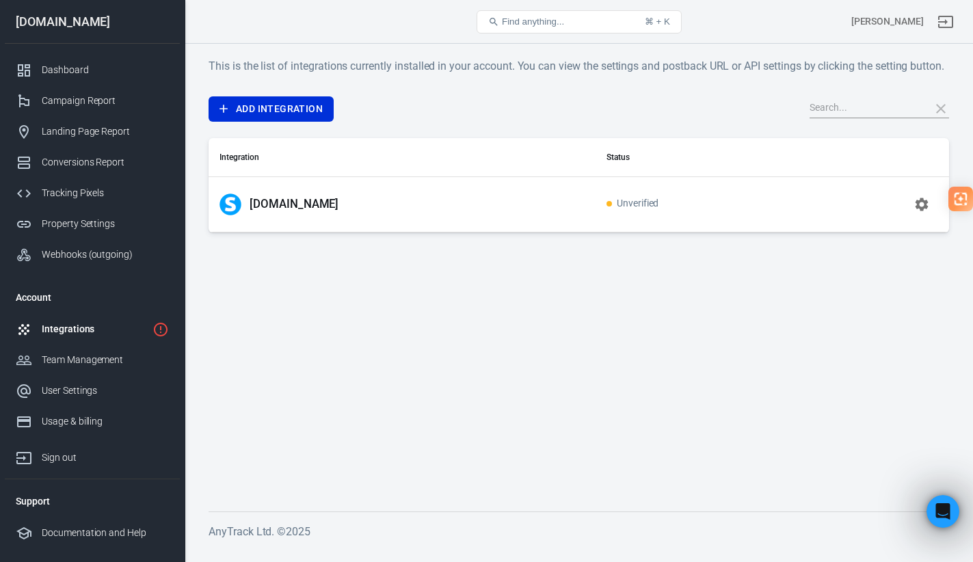
click at [290, 211] on p "[DOMAIN_NAME]" at bounding box center [294, 204] width 89 height 14
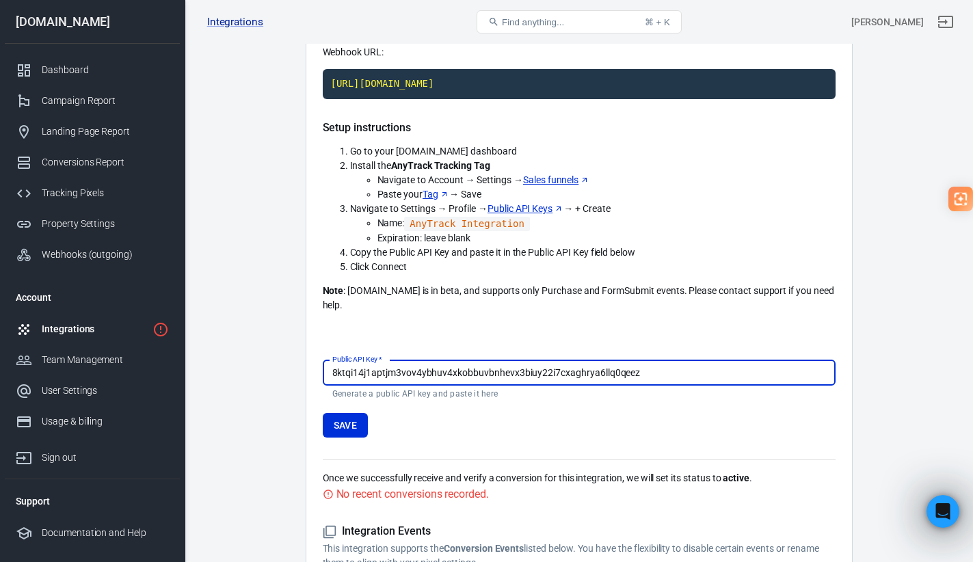
scroll to position [1, 0]
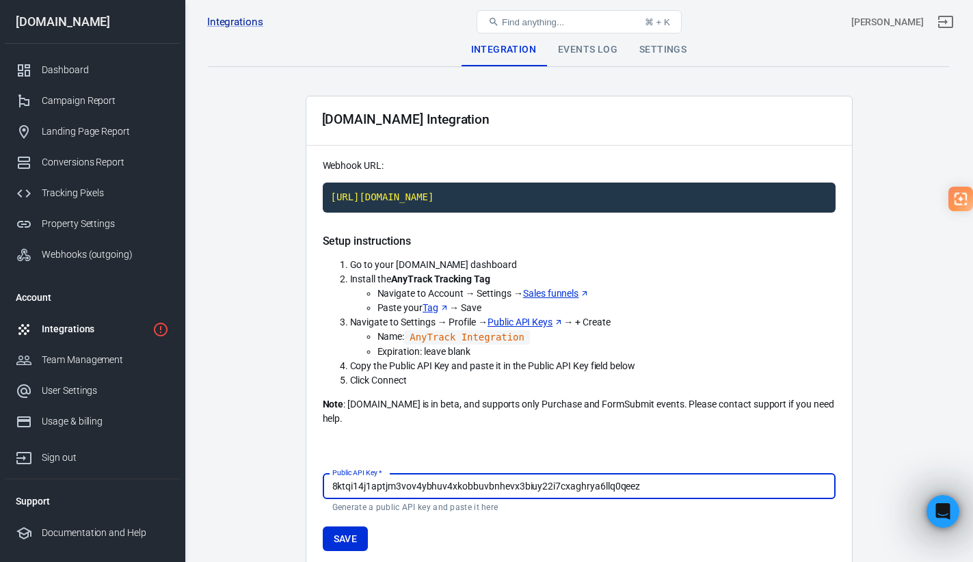
click at [600, 44] on div "Events Log" at bounding box center [587, 50] width 81 height 33
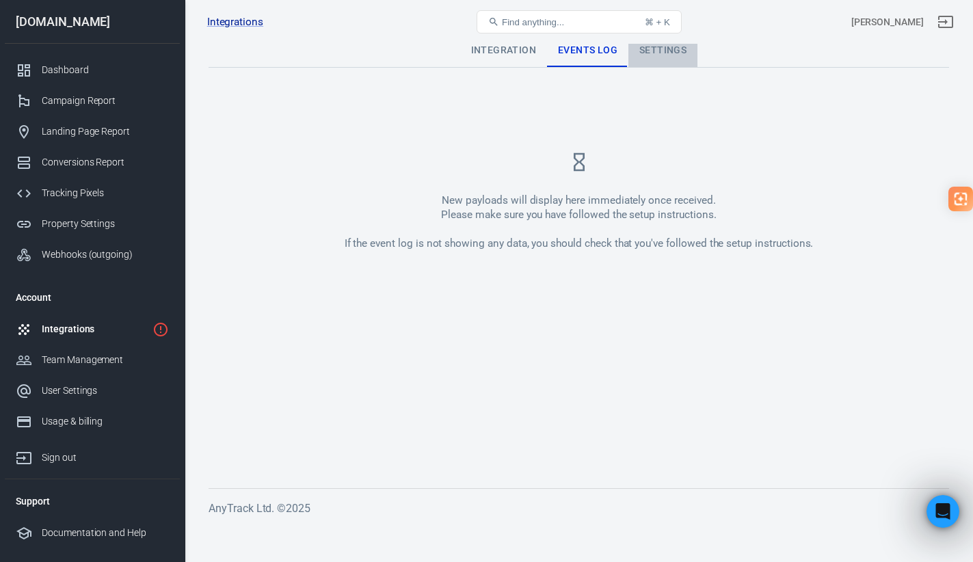
click at [688, 55] on div "Settings" at bounding box center [663, 50] width 69 height 33
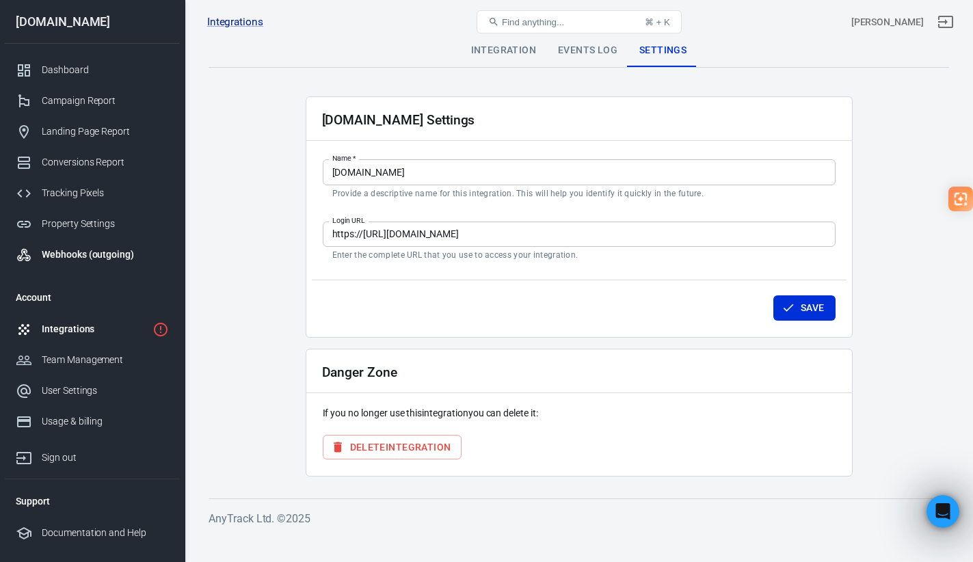
click at [92, 256] on div "Webhooks (outgoing)" at bounding box center [105, 255] width 127 height 14
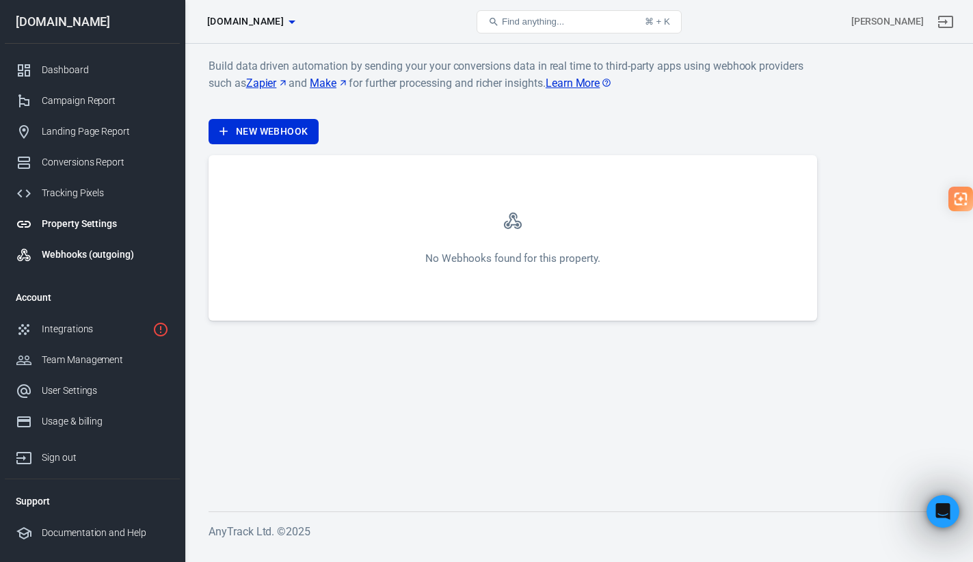
click at [64, 226] on div "Property Settings" at bounding box center [105, 224] width 127 height 14
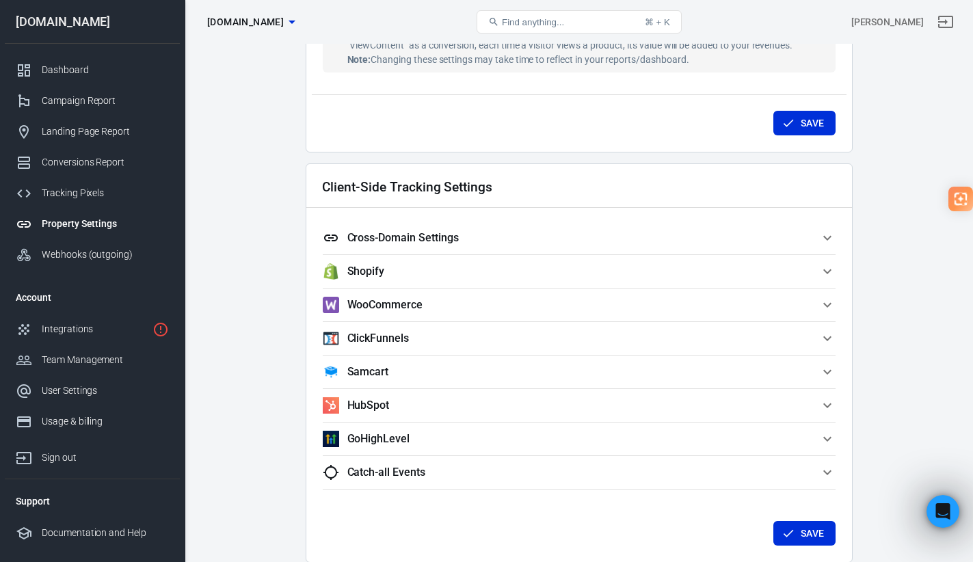
scroll to position [1079, 0]
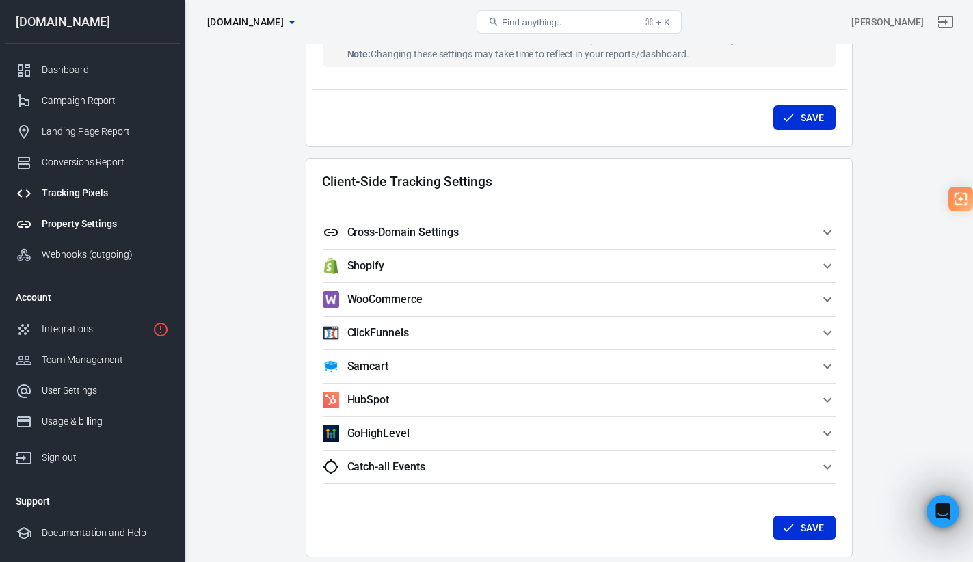
click at [85, 202] on link "Tracking Pixels" at bounding box center [92, 193] width 175 height 31
